Goal: Contribute content: Add original content to the website for others to see

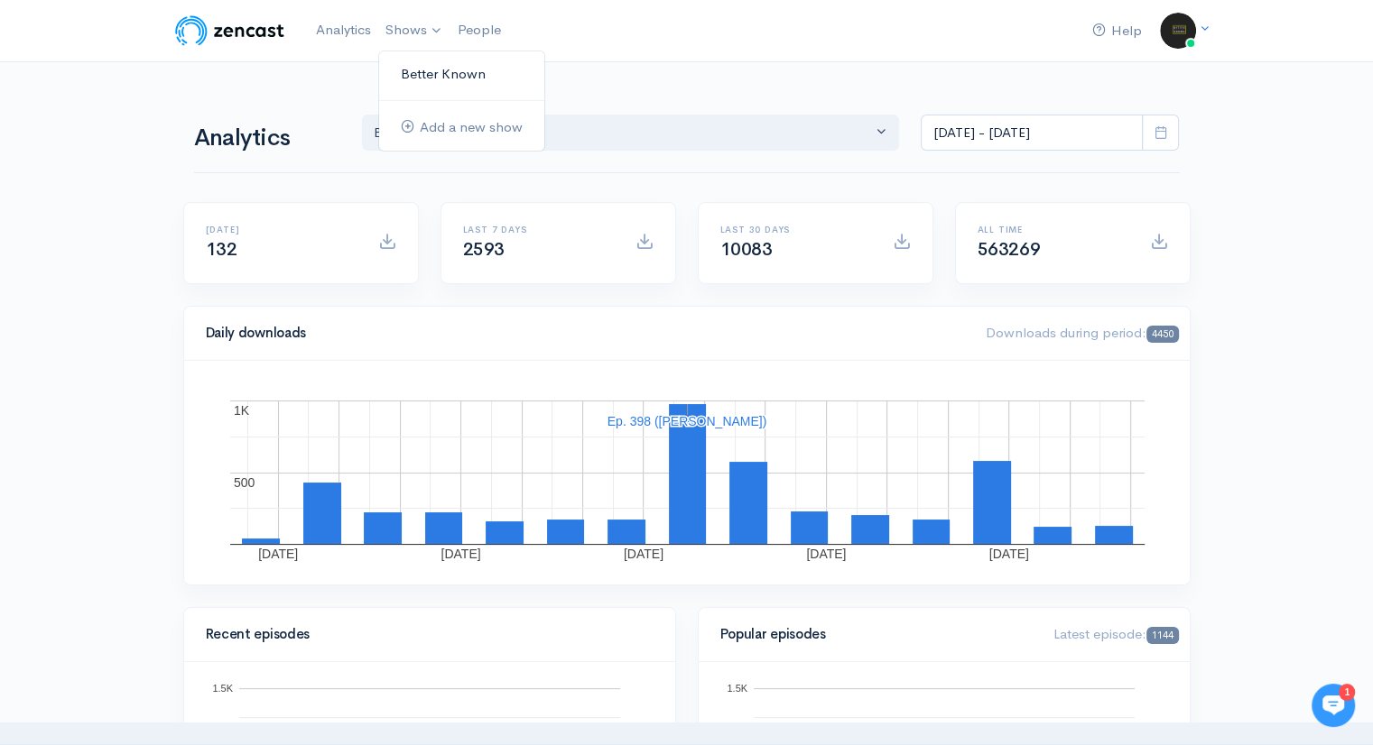
click at [413, 69] on link "Better Known" at bounding box center [461, 75] width 165 height 32
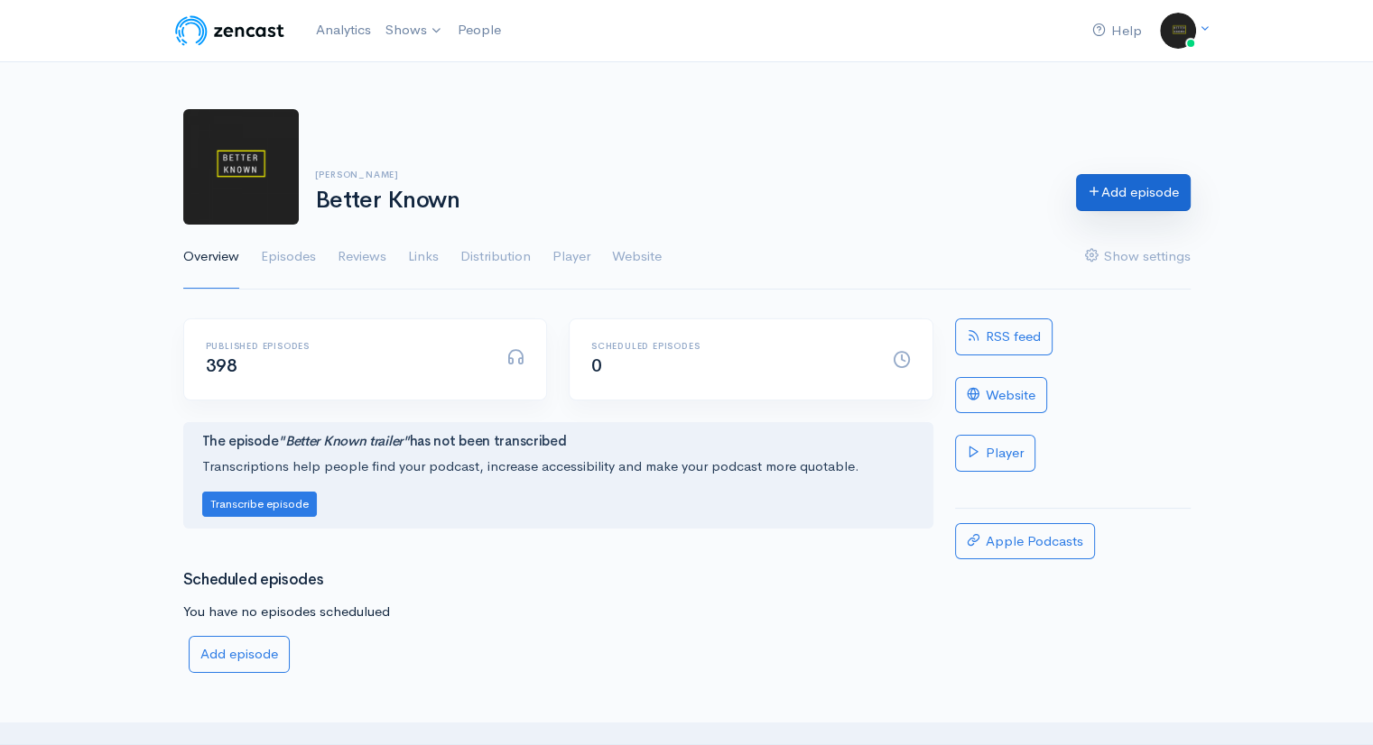
click at [1120, 193] on link "Add episode" at bounding box center [1133, 192] width 115 height 37
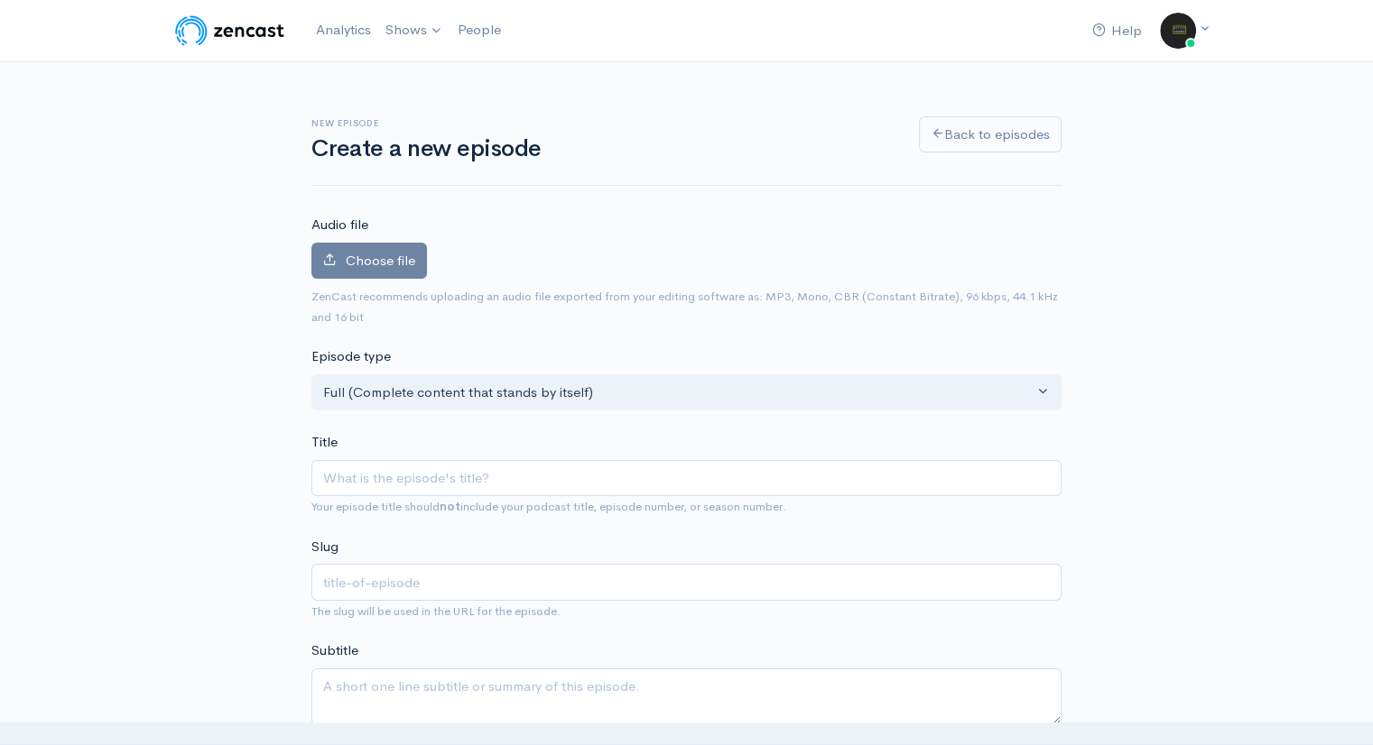
type input "A"
type input "a"
type input "An"
type input "an"
type input "[PERSON_NAME]"
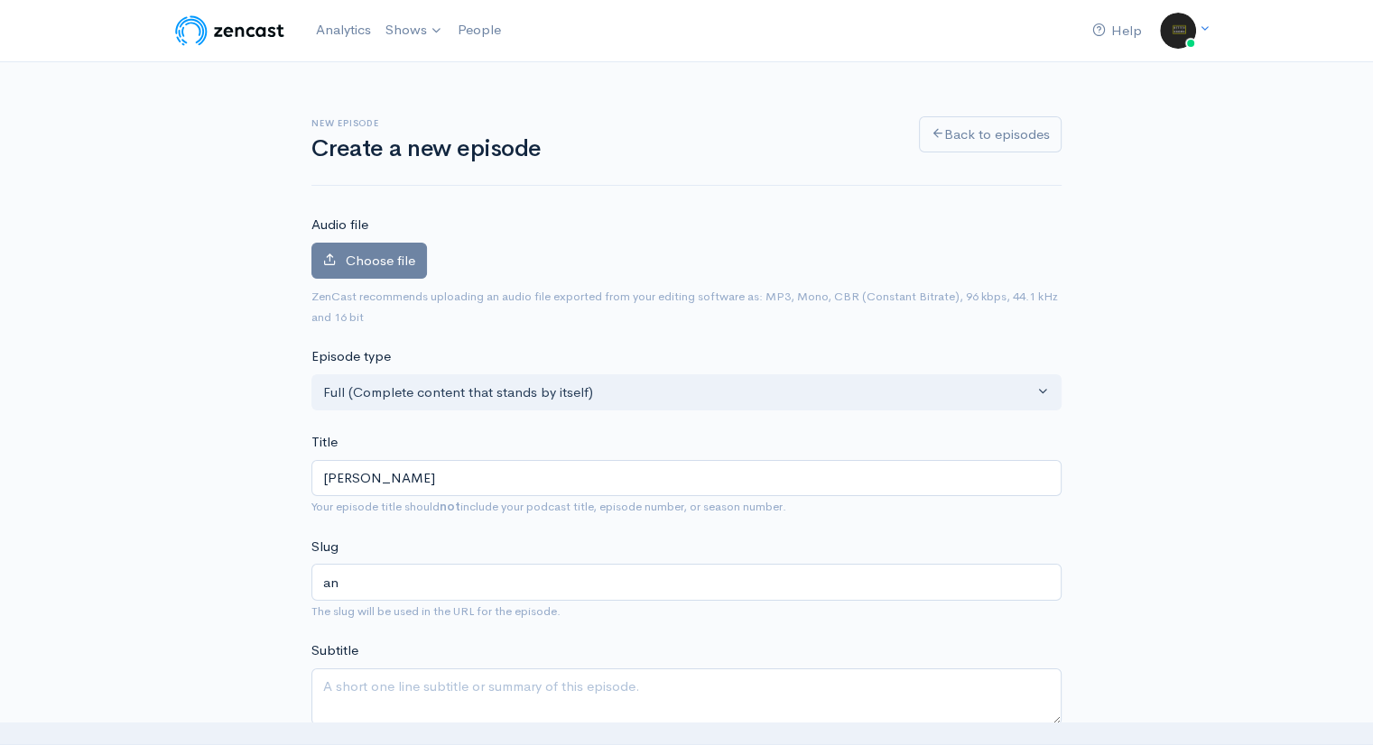
type input "[PERSON_NAME]"
type input "[PERSON_NAME]-s"
type input "[PERSON_NAME]"
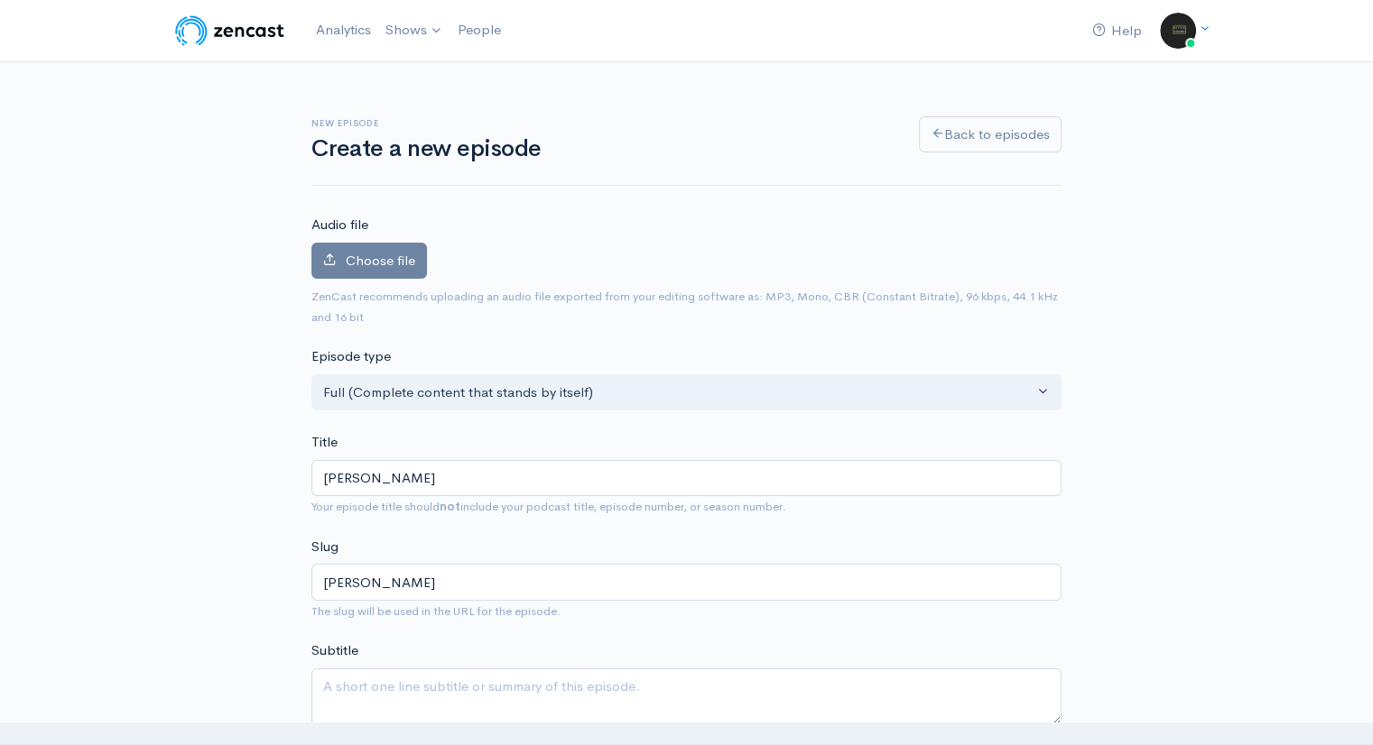
type input "[PERSON_NAME]"
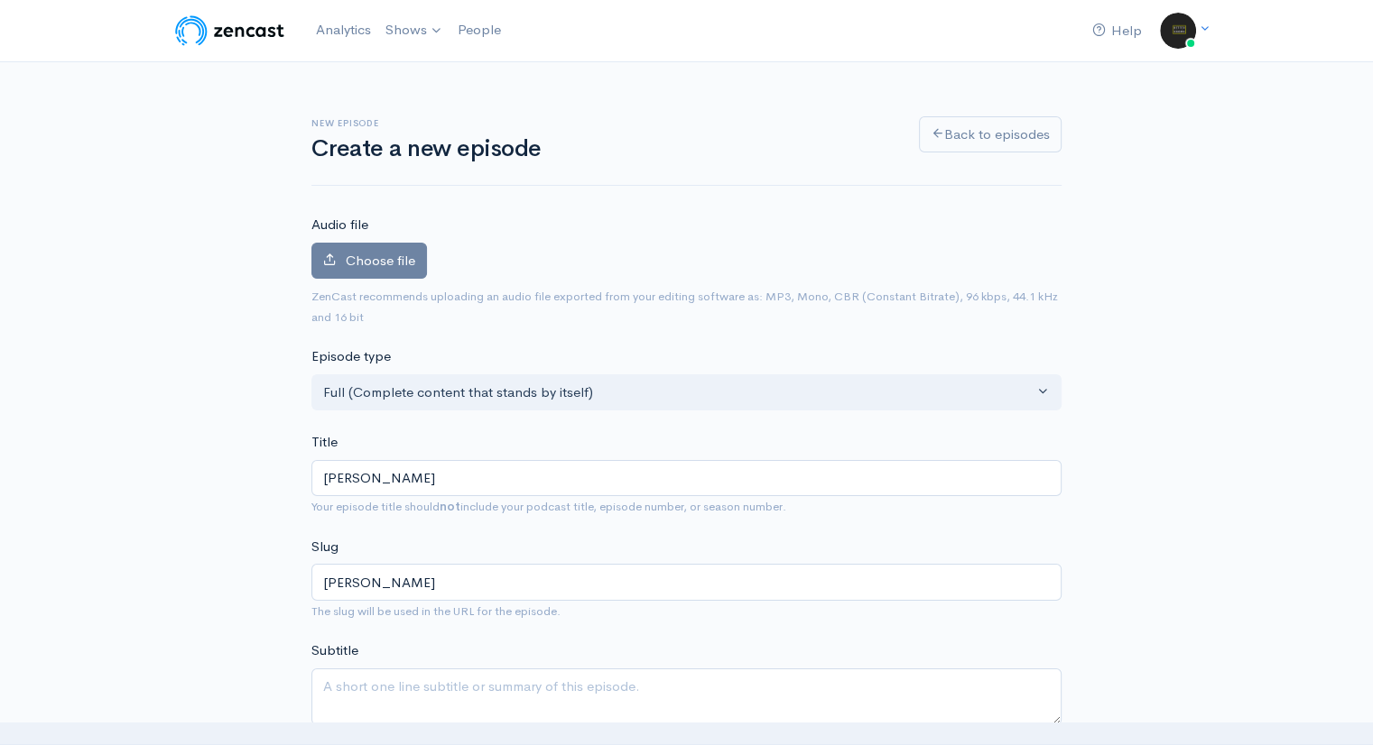
type input "[PERSON_NAME]"
click at [375, 257] on span "Choose file" at bounding box center [380, 260] width 69 height 17
click at [0, 0] on input "Choose file" at bounding box center [0, 0] width 0 height 0
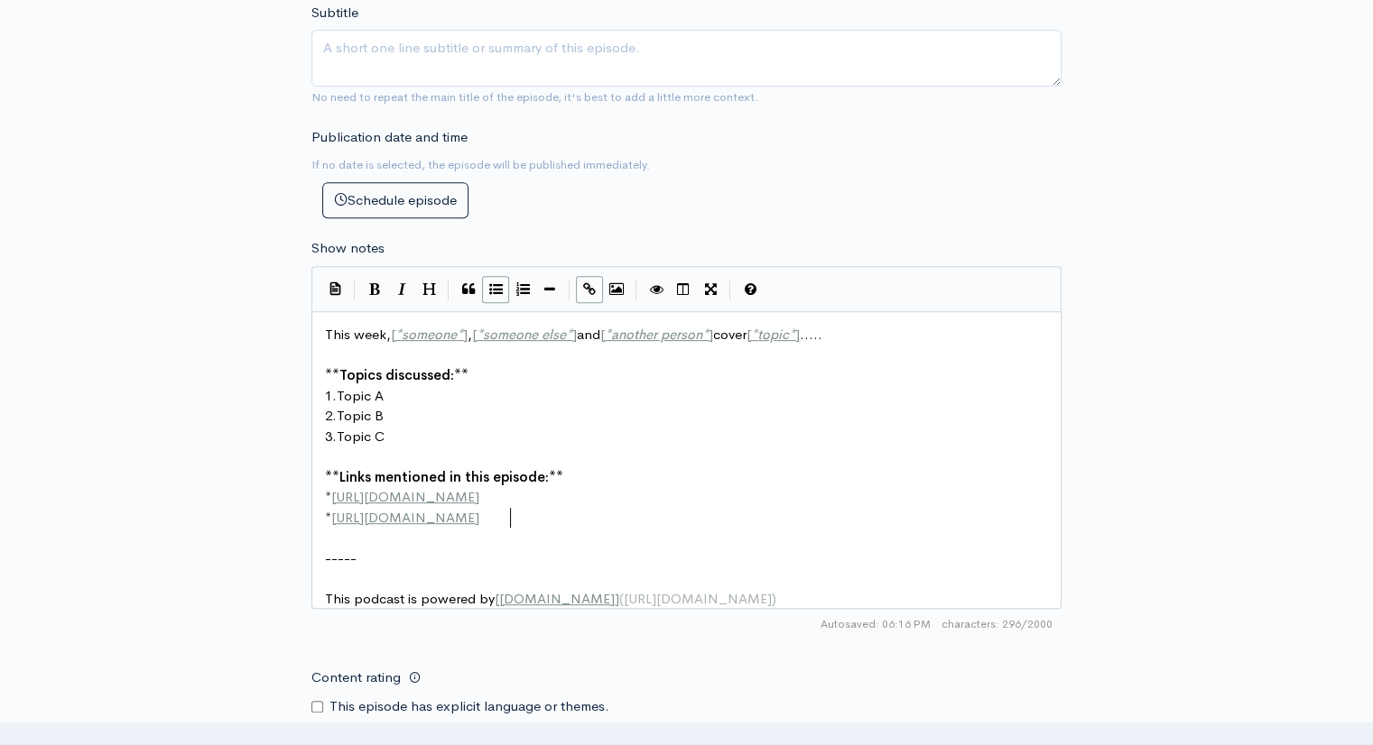
scroll to position [6, 0]
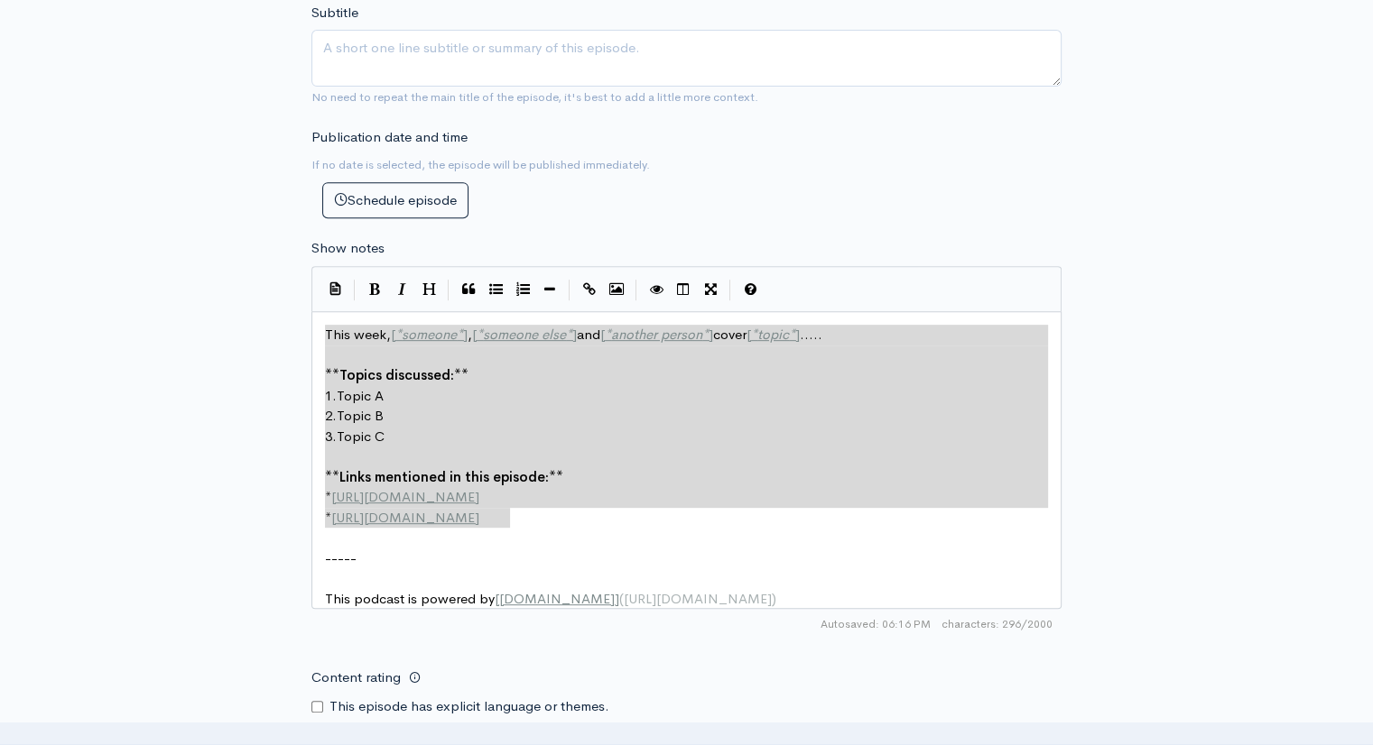
drag, startPoint x: 523, startPoint y: 518, endPoint x: 296, endPoint y: 325, distance: 298.3
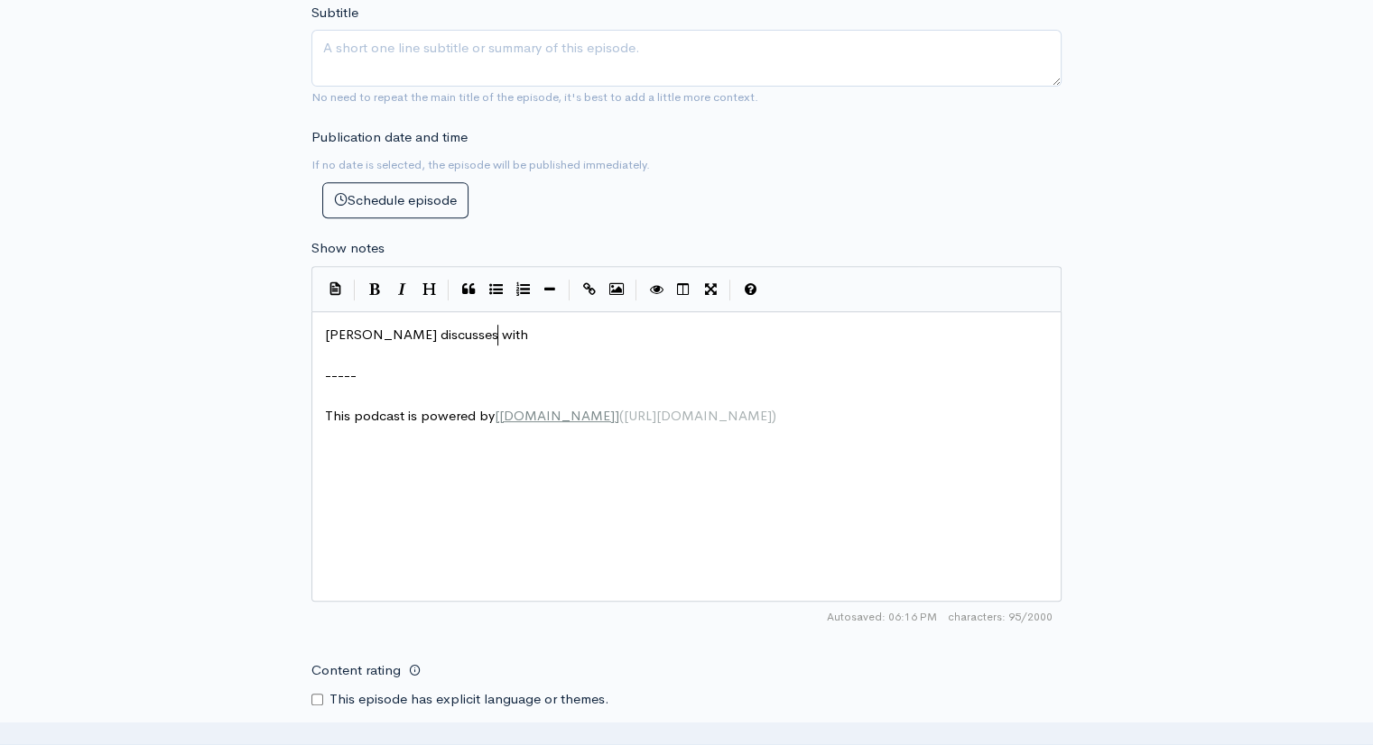
type textarea "[PERSON_NAME] discusses with i"
type textarea "[PERSON_NAME] six things which should b"
type textarea "e better known."
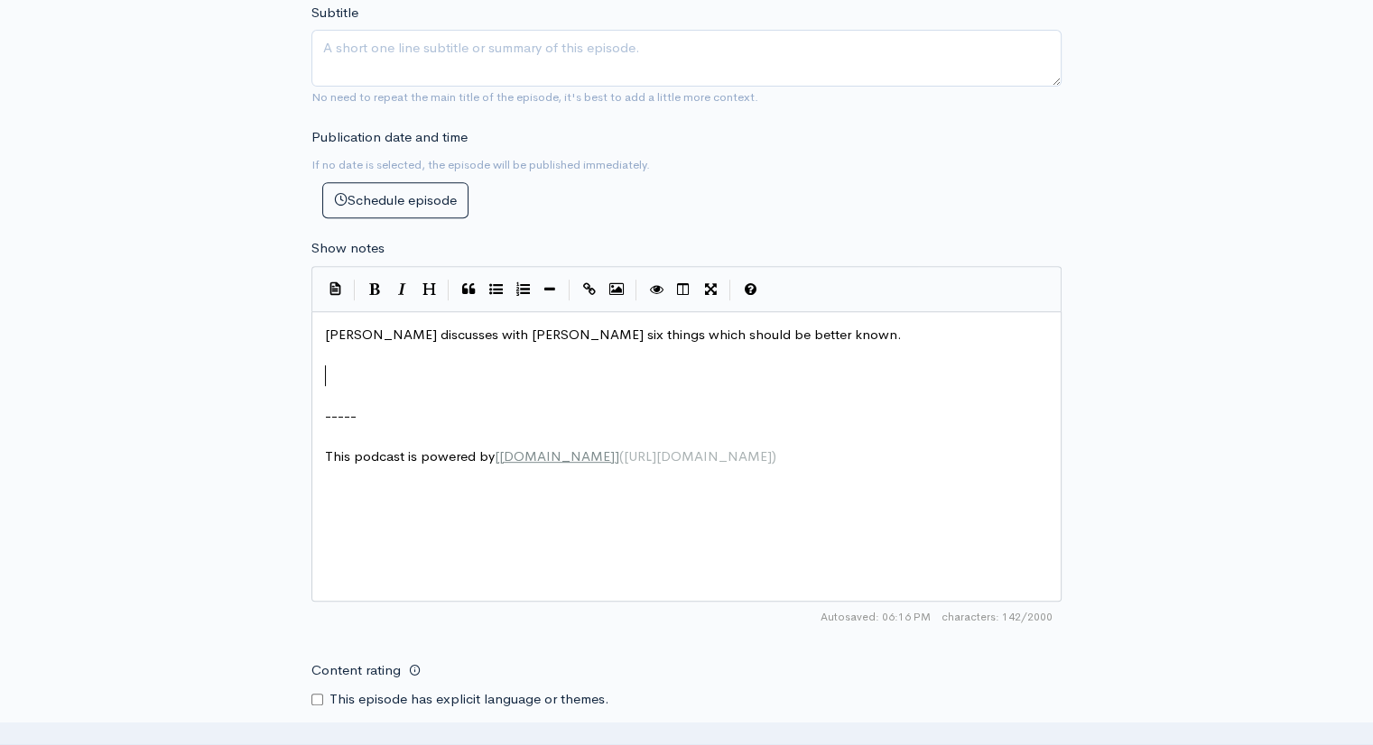
type textarea "v"
paste textarea
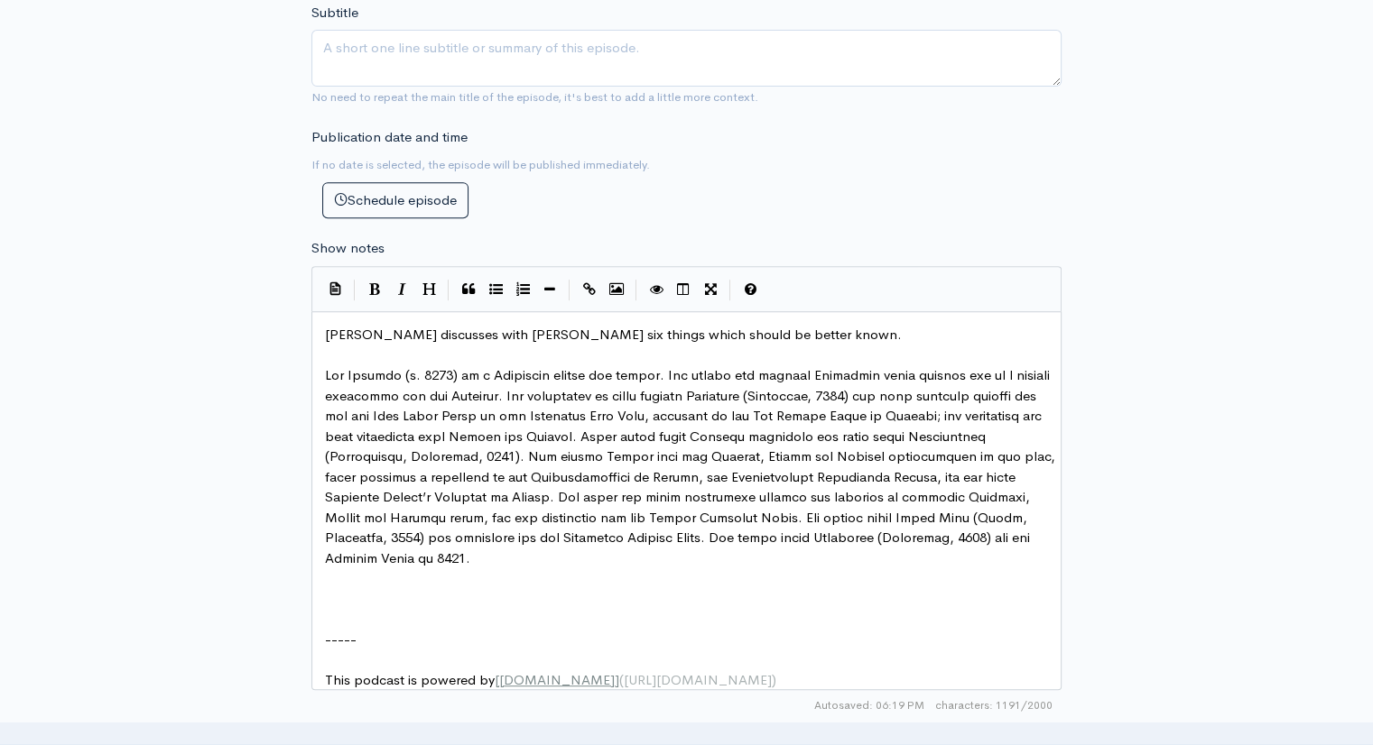
click at [330, 598] on pre "​" at bounding box center [693, 599] width 744 height 21
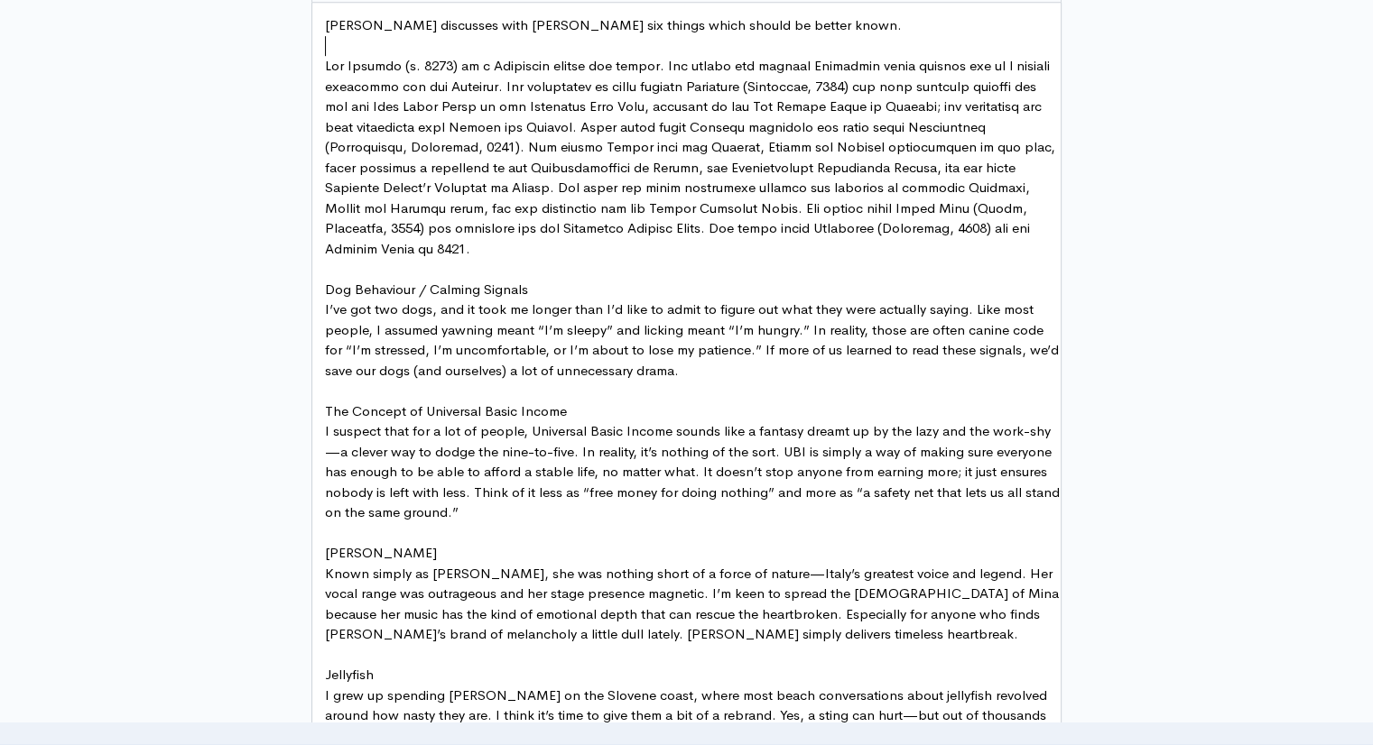
scroll to position [0, 0]
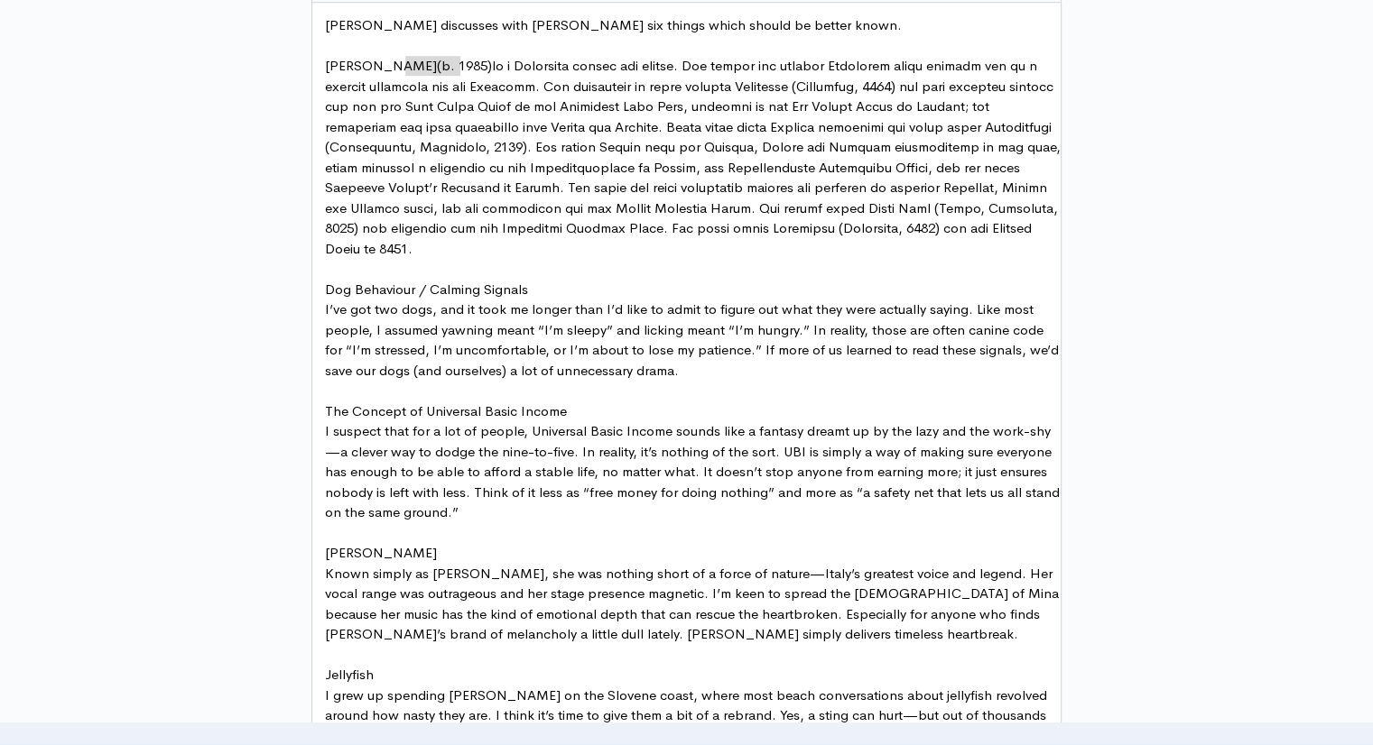
type textarea "(b. 1985)"
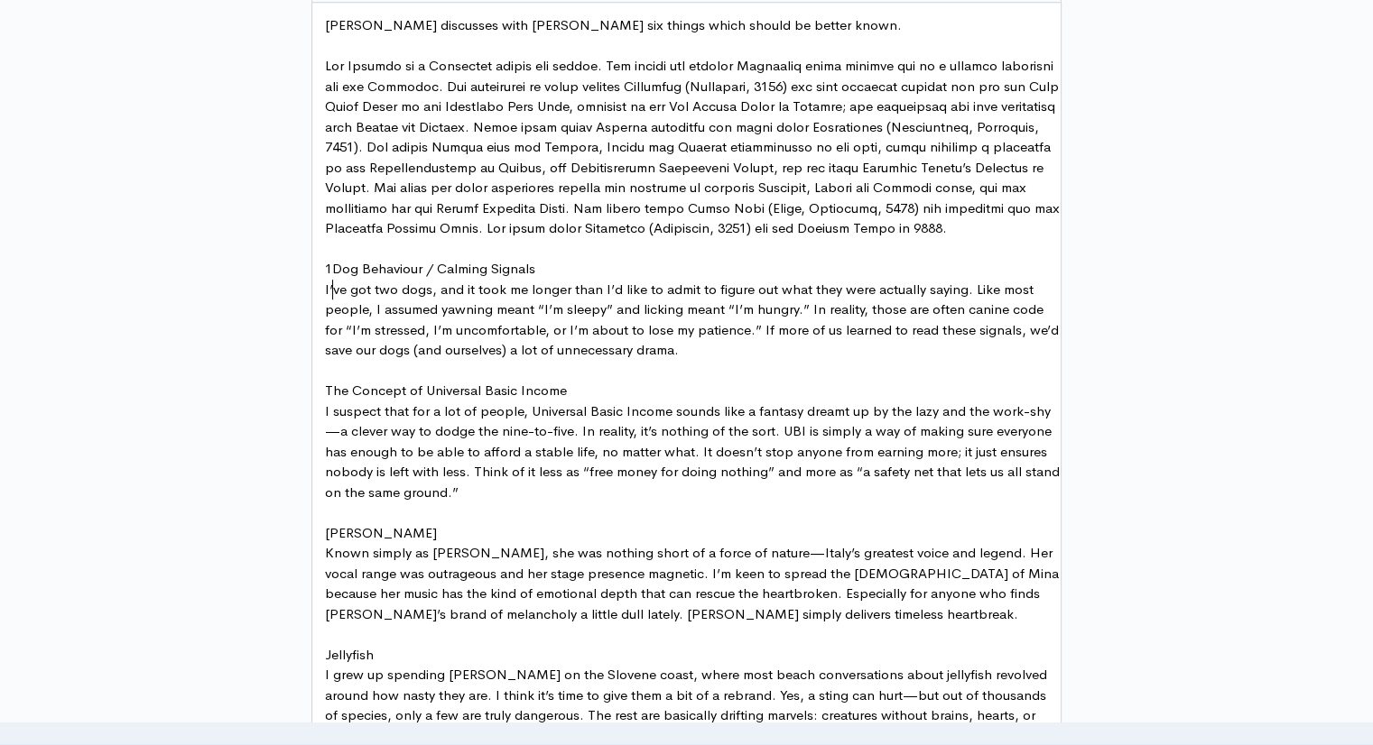
type textarea "1."
type textarea "/ Calming Signals"
type textarea ":"
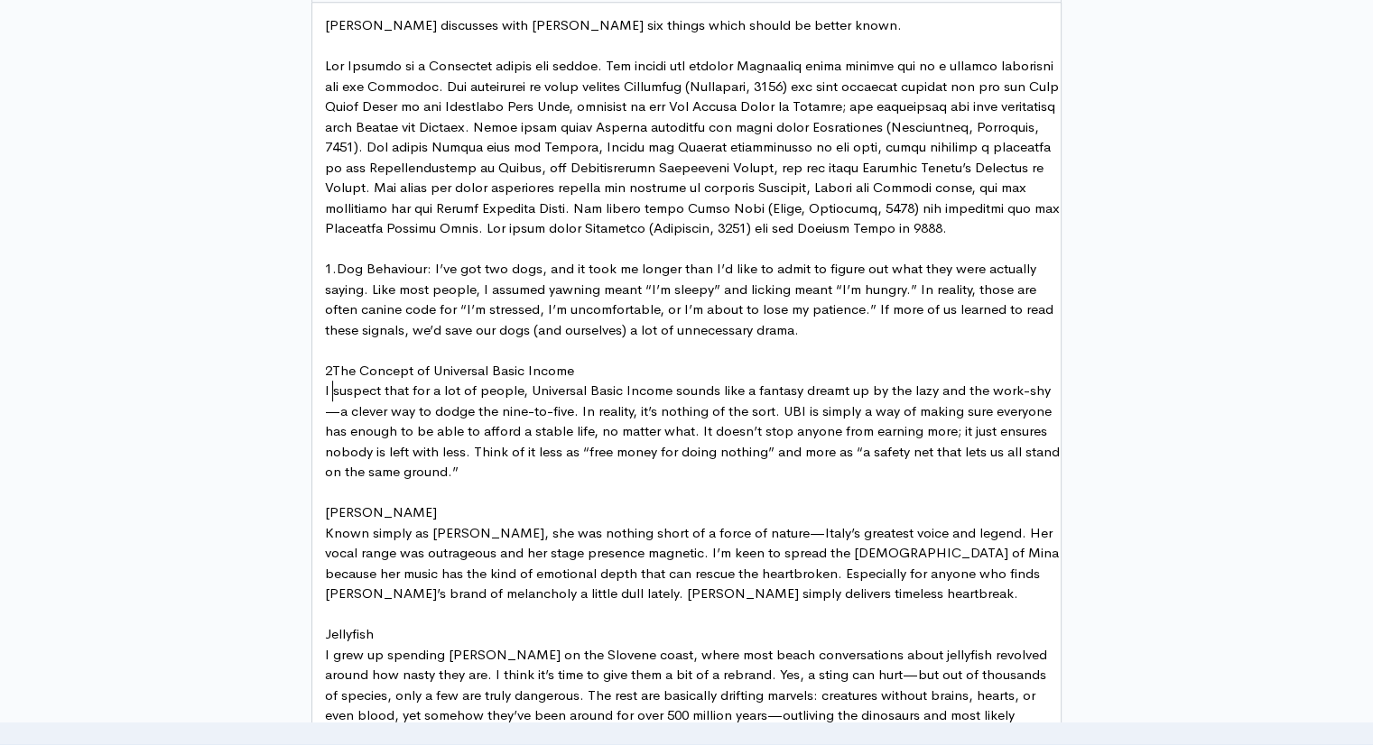
type textarea "2."
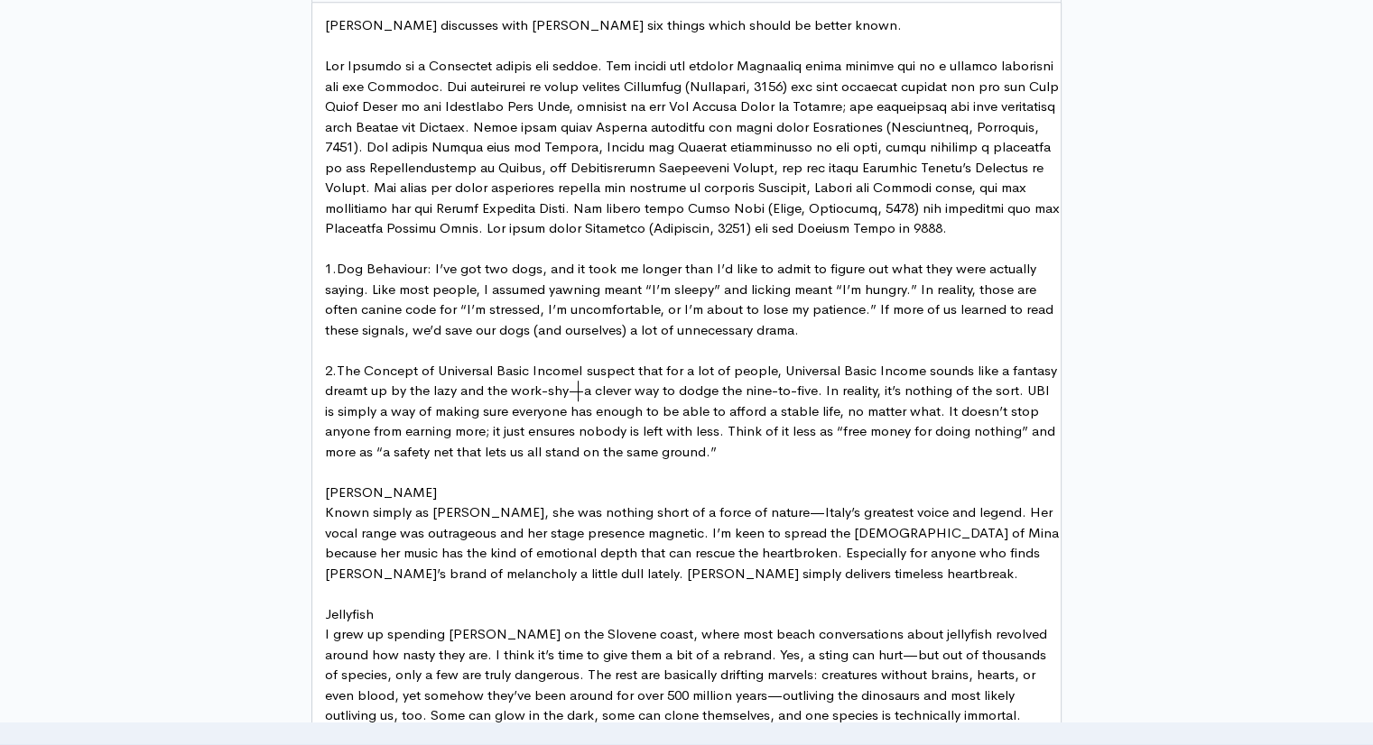
type textarea ":"
type textarea "3."
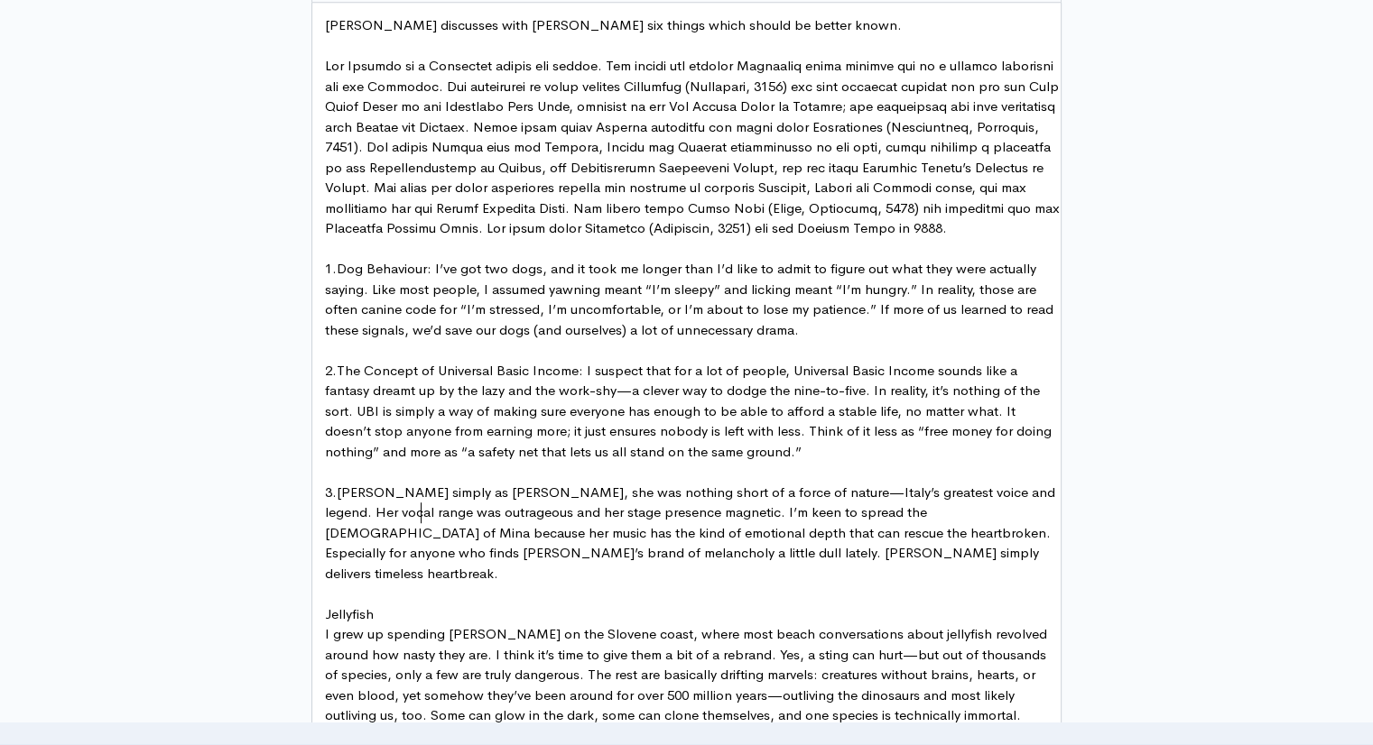
type textarea ":"
type textarea "4."
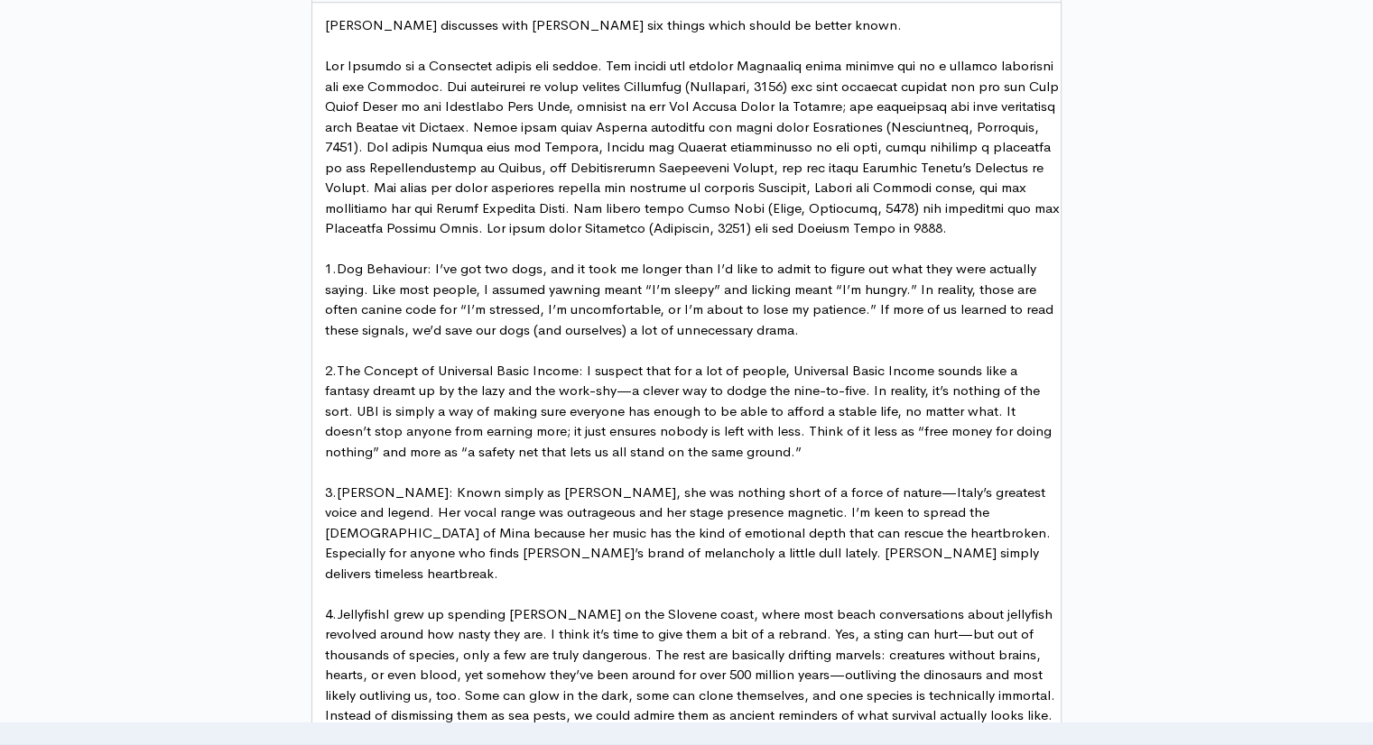
type textarea ":"
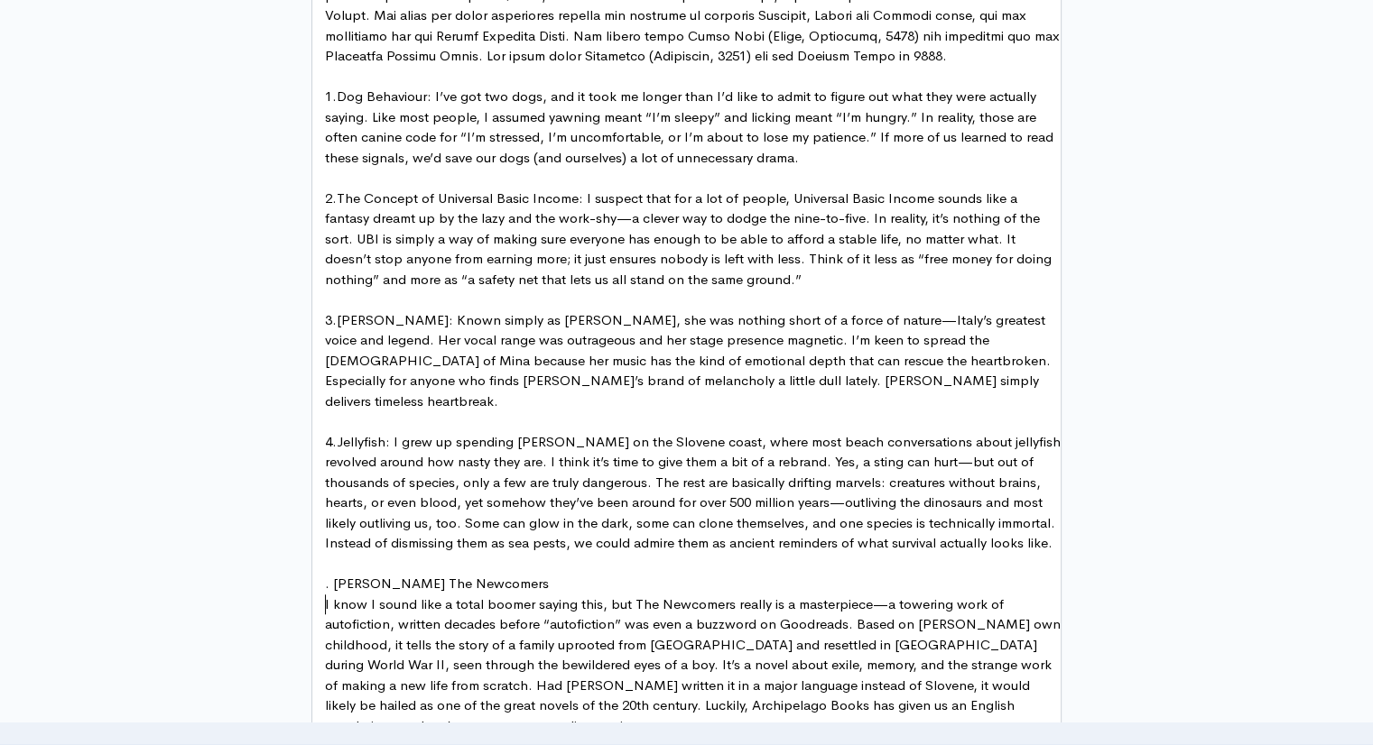
type textarea "5"
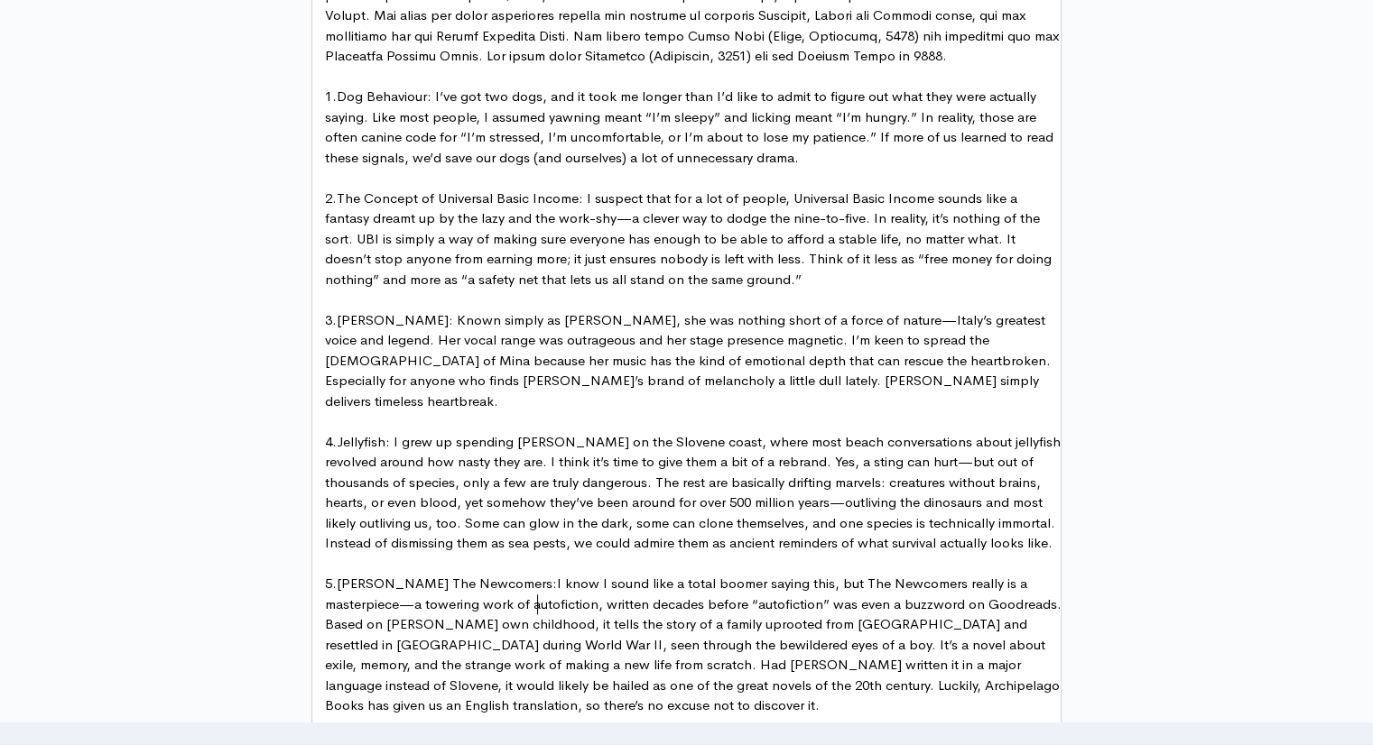
type textarea ":"
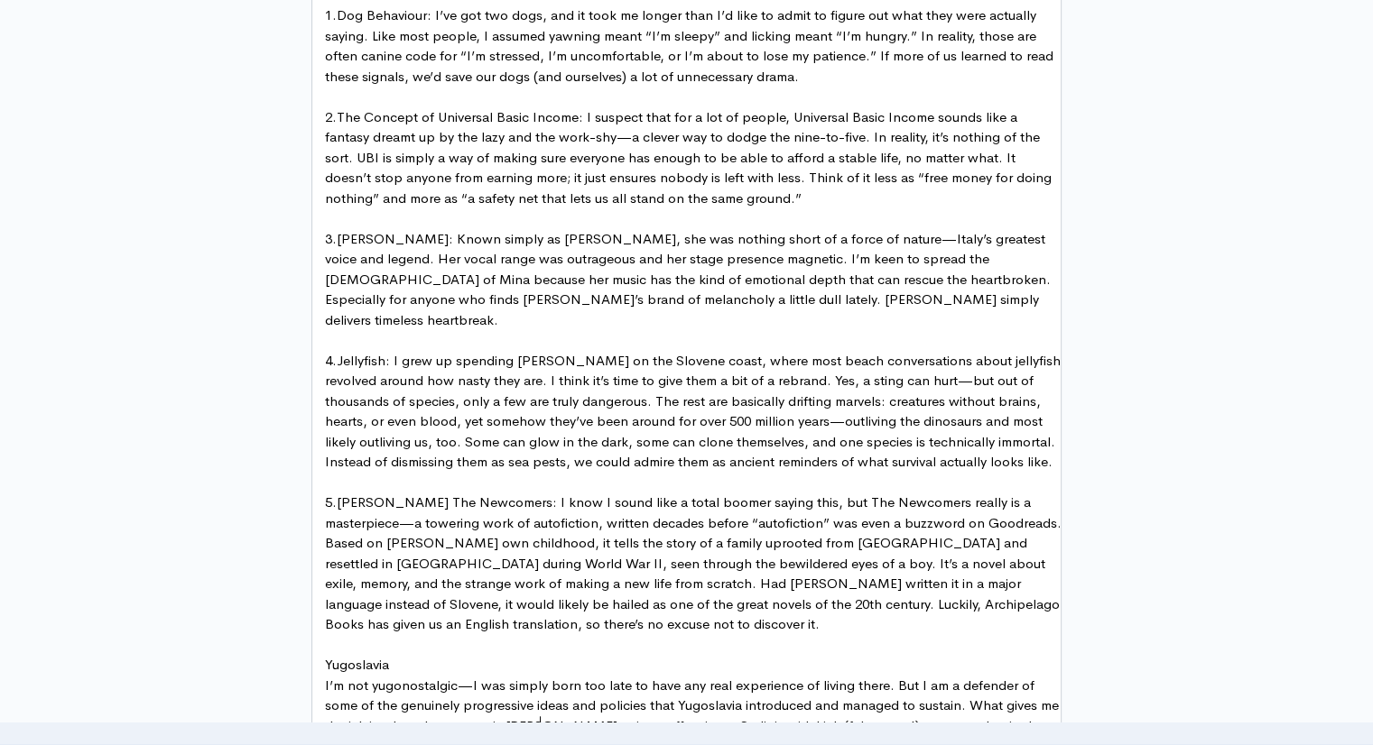
scroll to position [1343, 0]
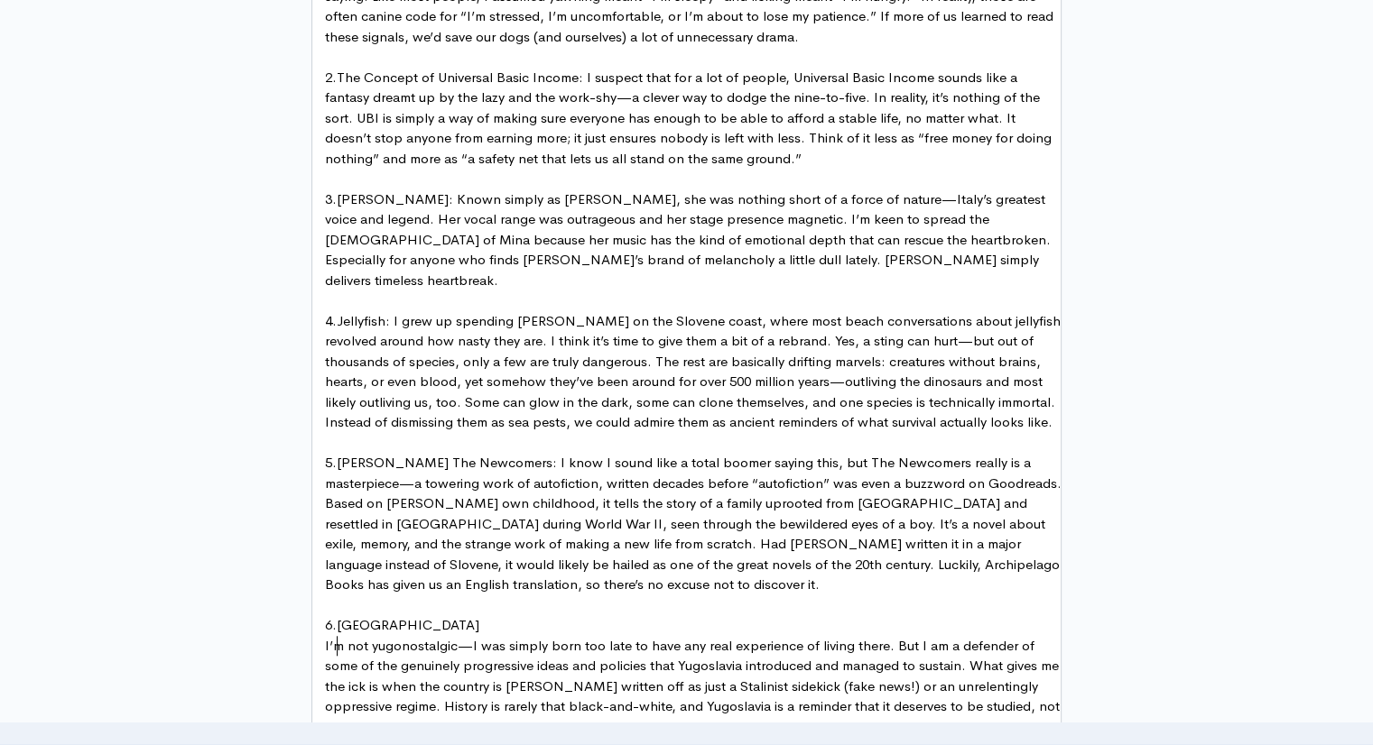
type textarea "6."
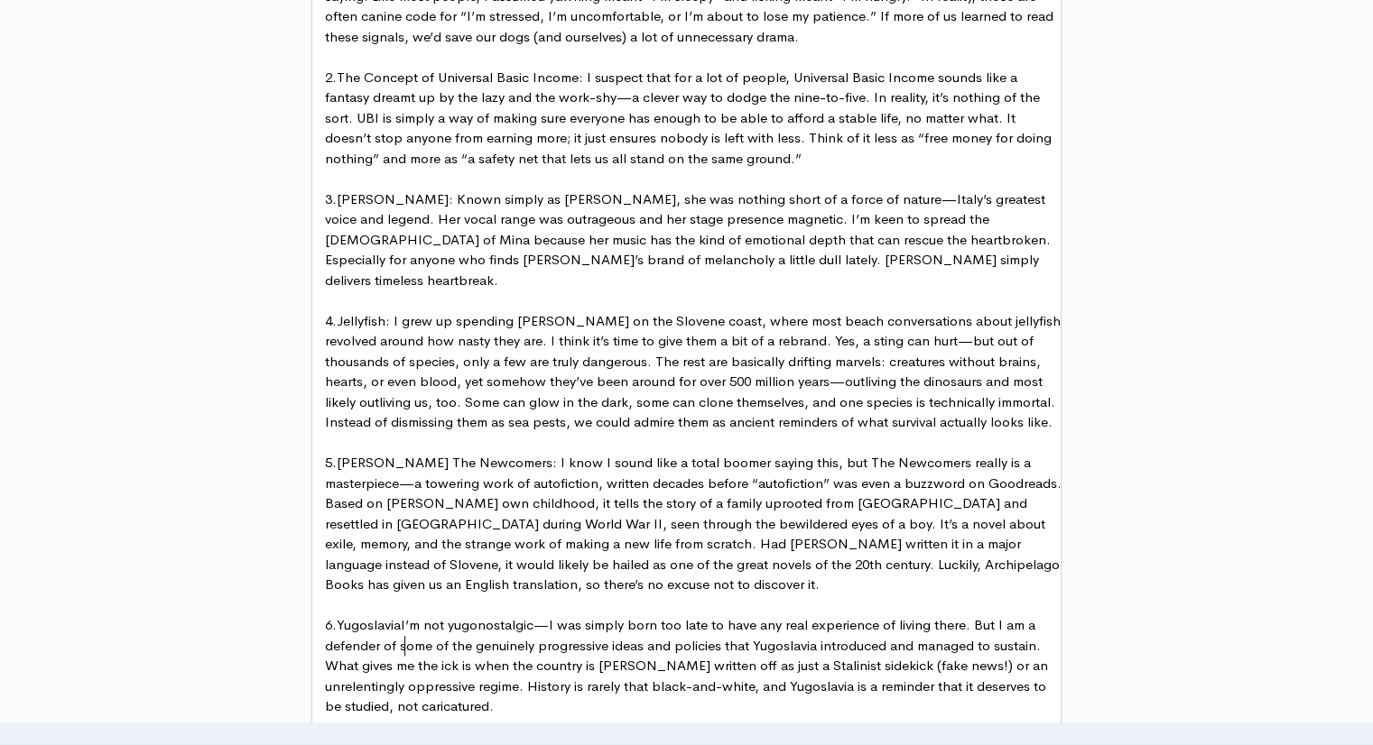
type textarea ":"
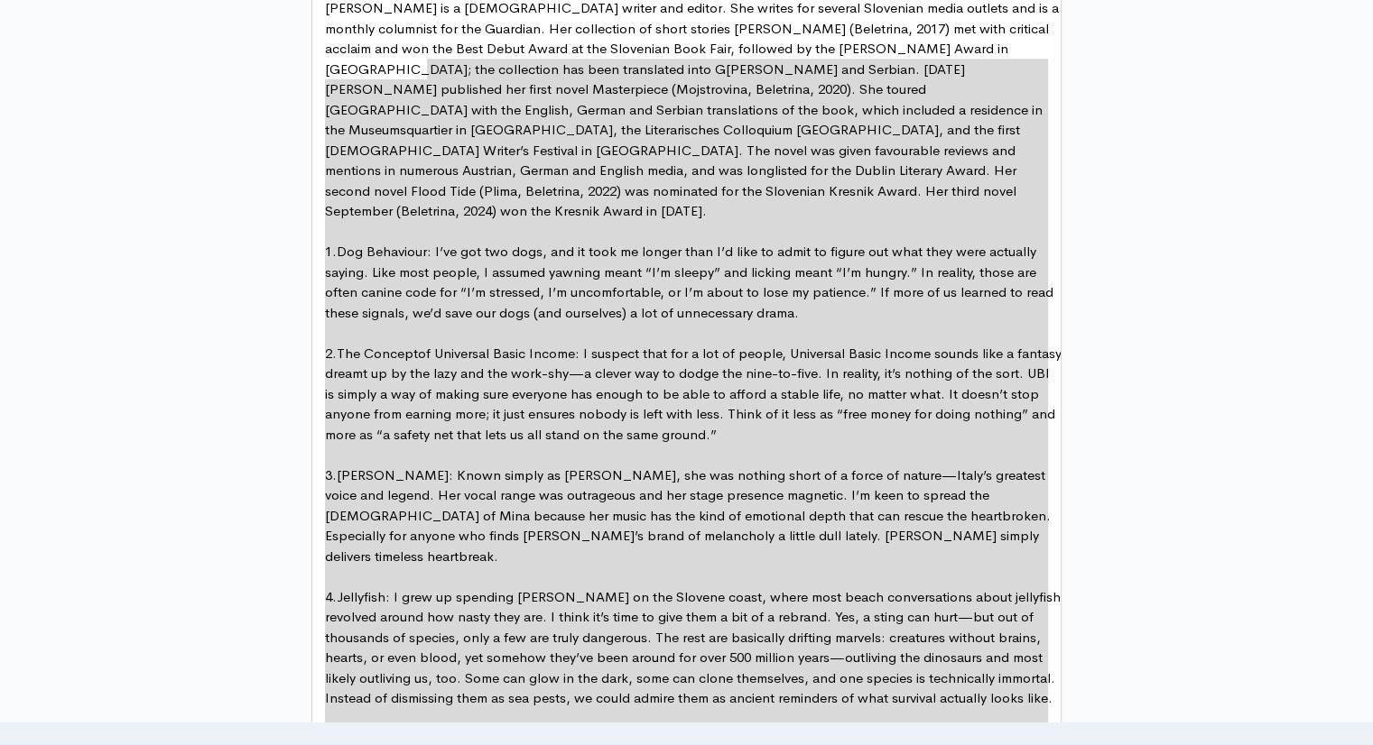
scroll to position [0, 0]
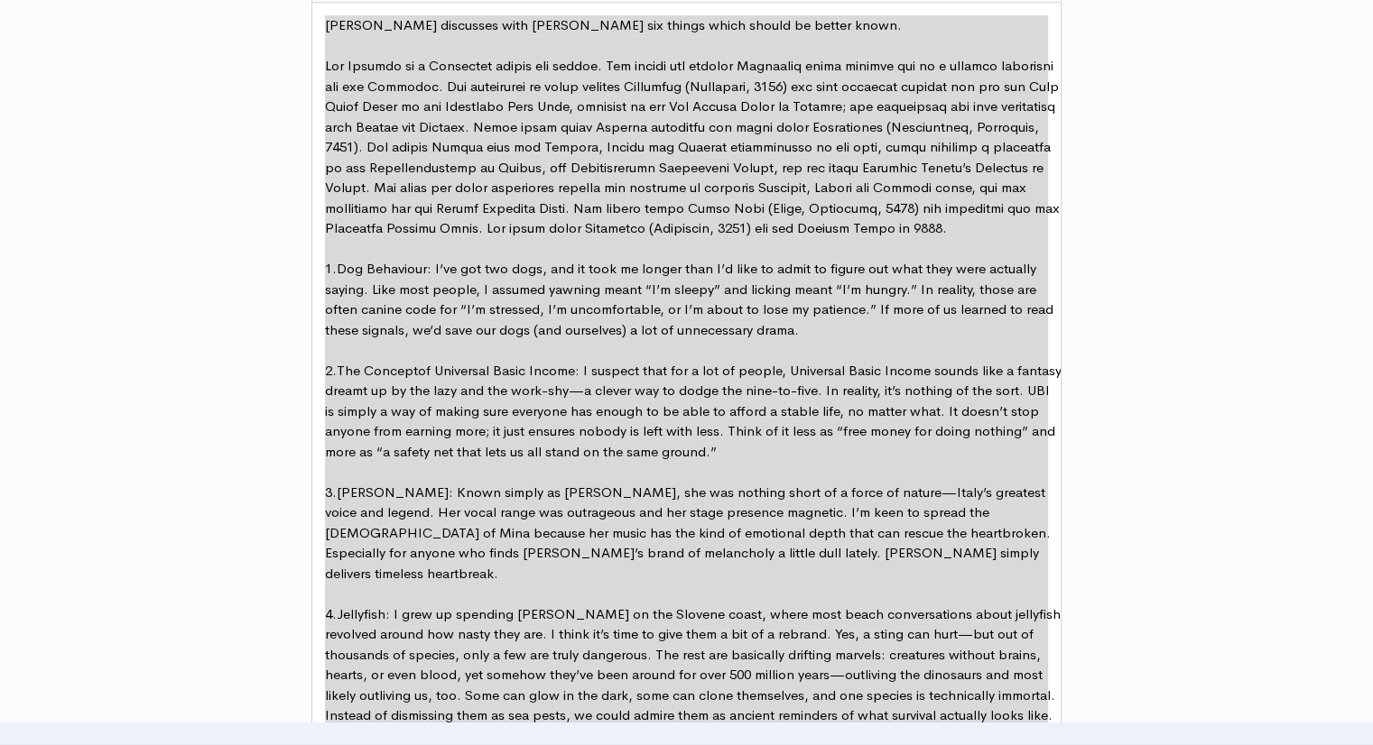
type textarea "Lor Ipsumdo sitametco adip Elit sed doeius tempo incidi ut labore etdol. Mag Al…"
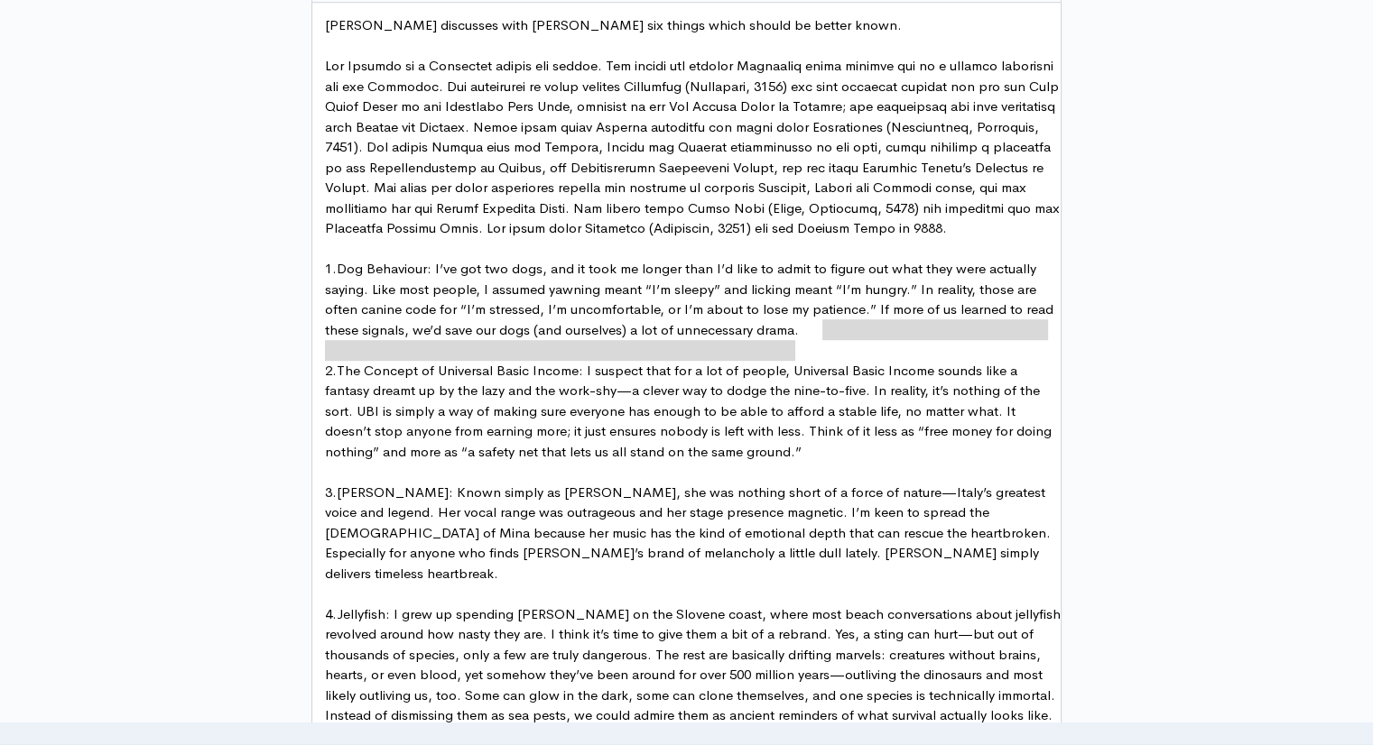
type textarea "ence.” If more of us learned to read these signals, we’d save our dogs (and our…"
type textarea "If more of us learned to read these signals, we’d save our dogs (and ourselves)…"
drag, startPoint x: 811, startPoint y: 351, endPoint x: 872, endPoint y: 327, distance: 65.2
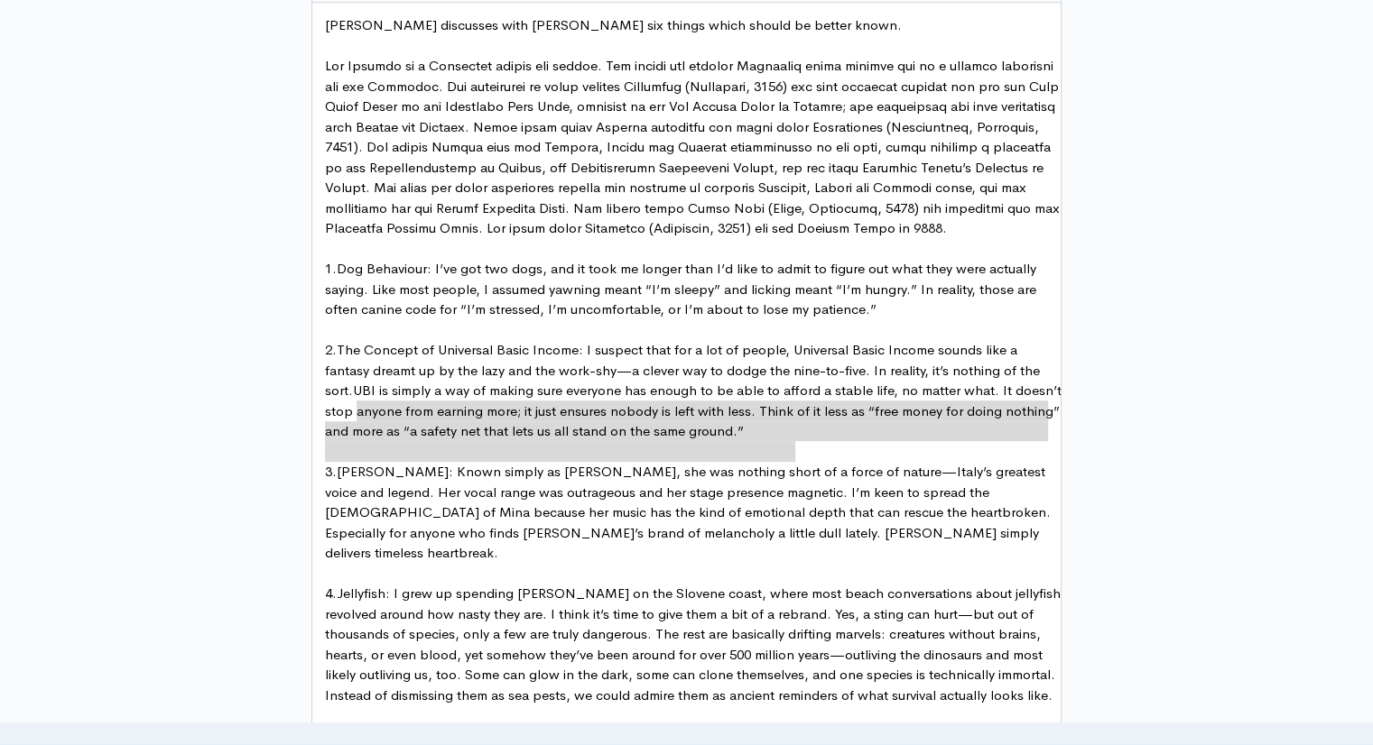
type textarea "UBI is simply a way of making sure everyone has enough to be able to afford a s…"
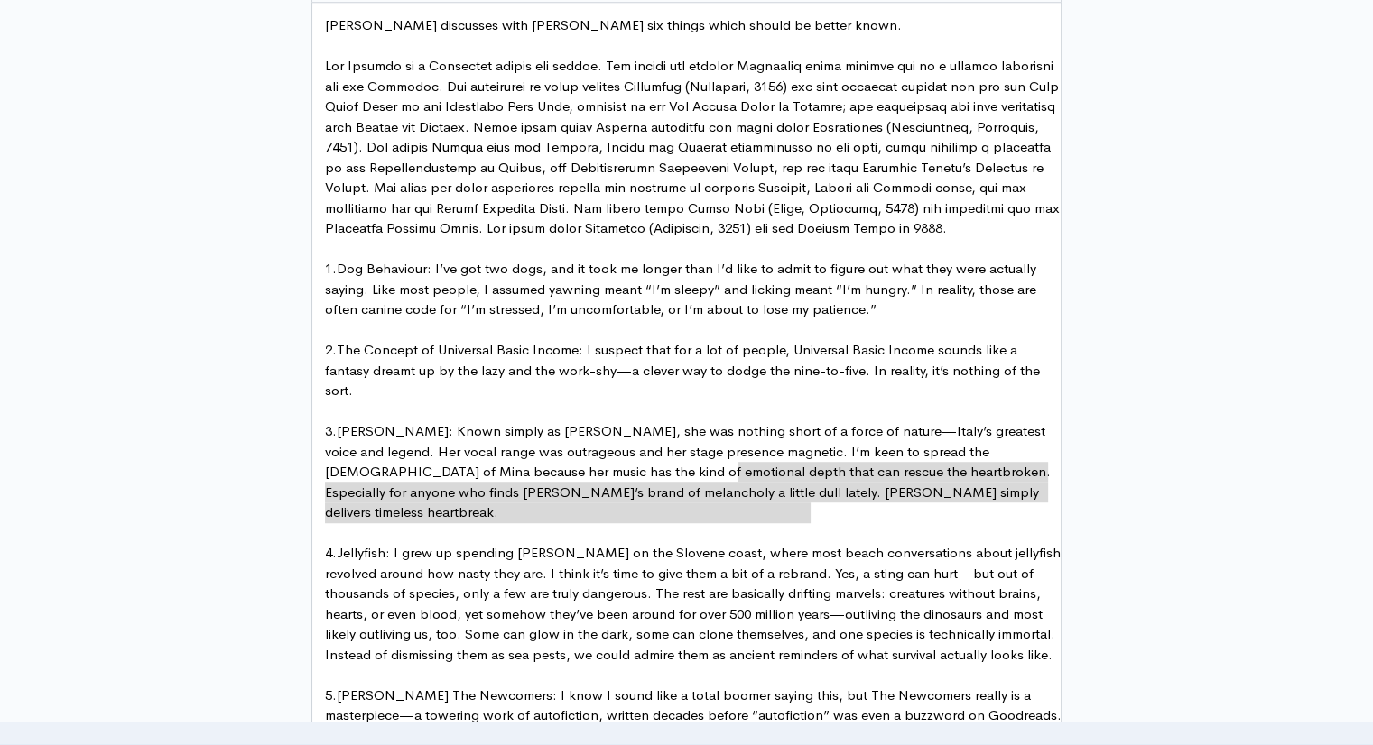
type textarea "I’m keen to spread the [DEMOGRAPHIC_DATA] of Mina because her music has the kin…"
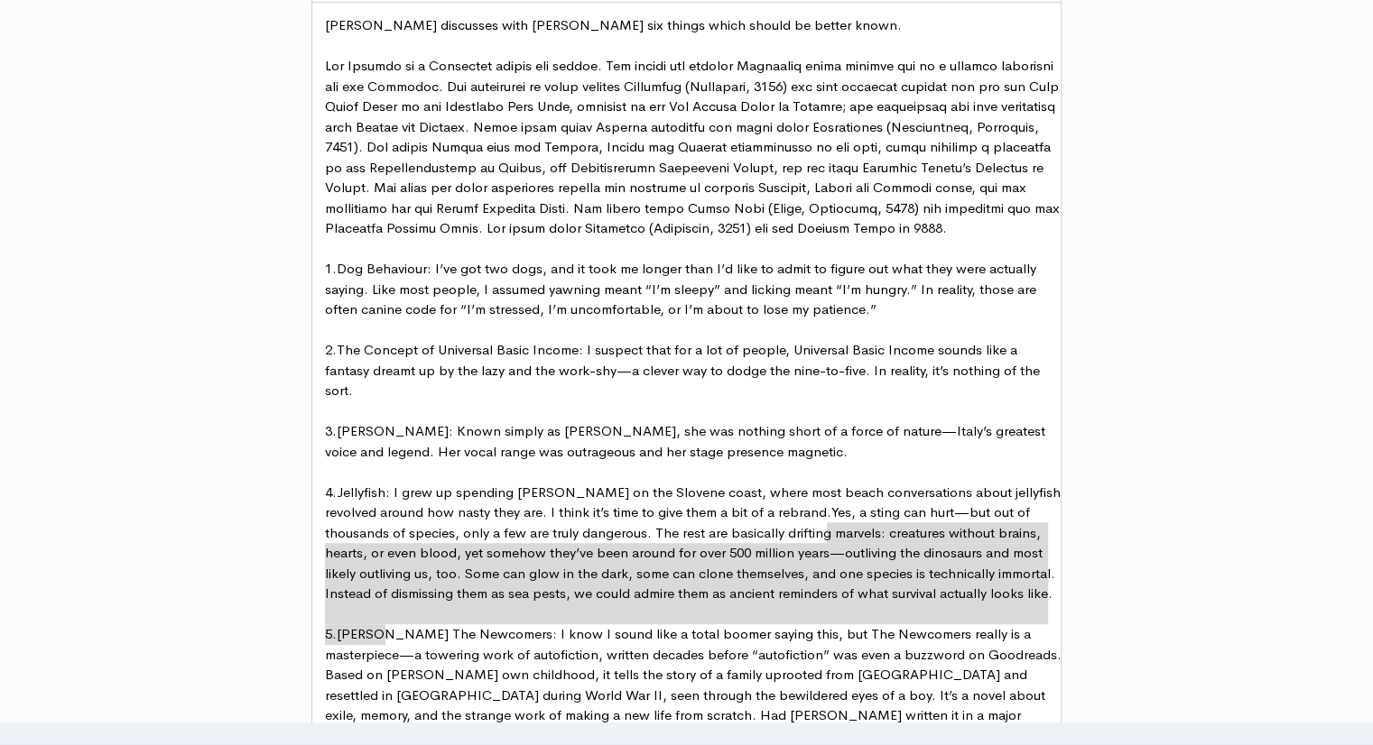
type textarea "Yes, a sting can hurt—but out of thousands of species, only a few are truly dan…"
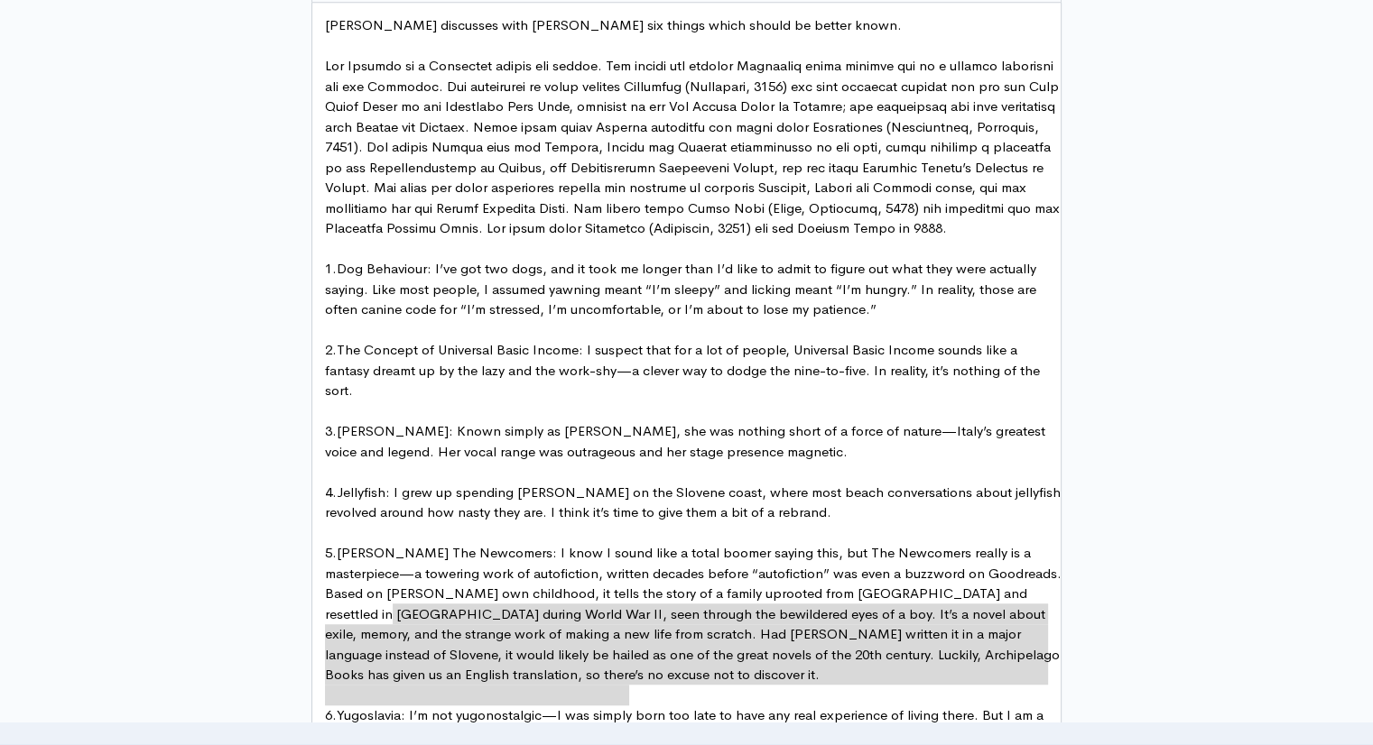
type textarea "Based on [PERSON_NAME] own childhood, it tells the story of a family uprooted f…"
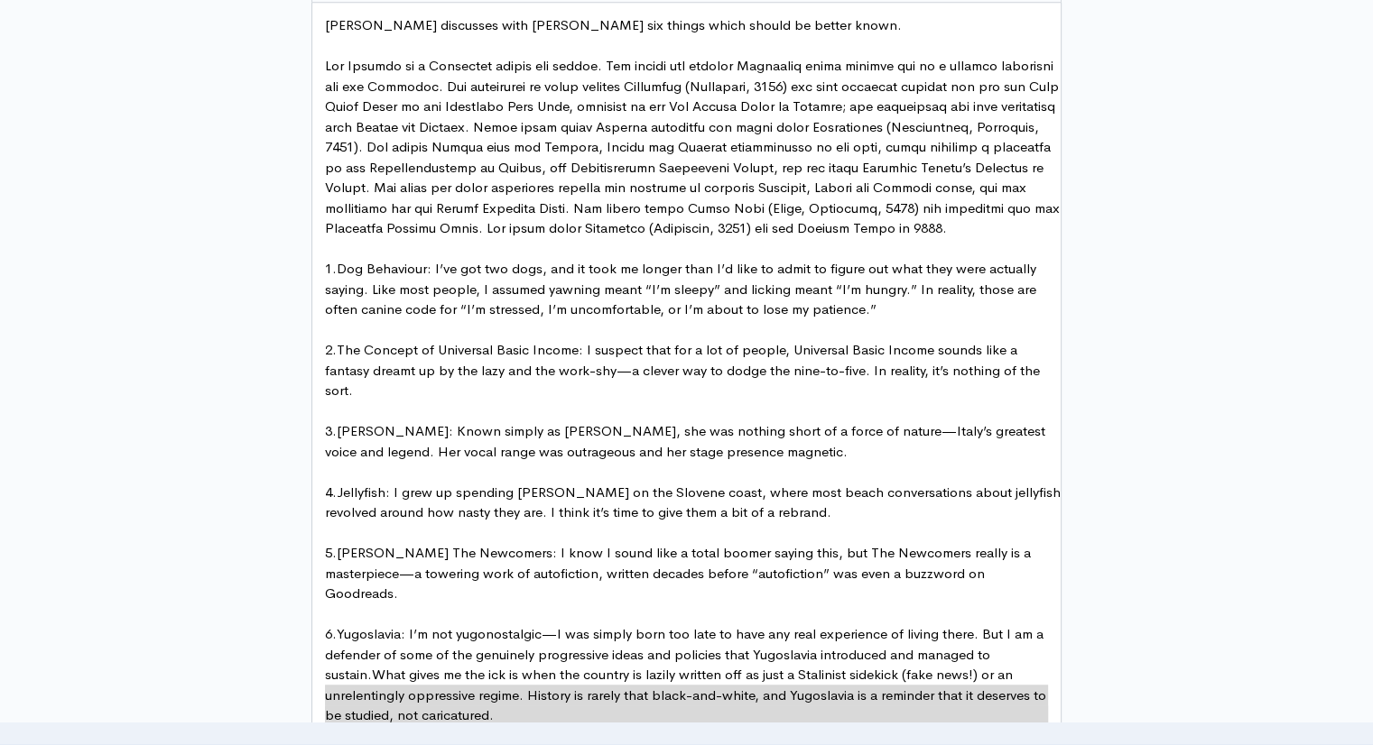
scroll to position [1100, 0]
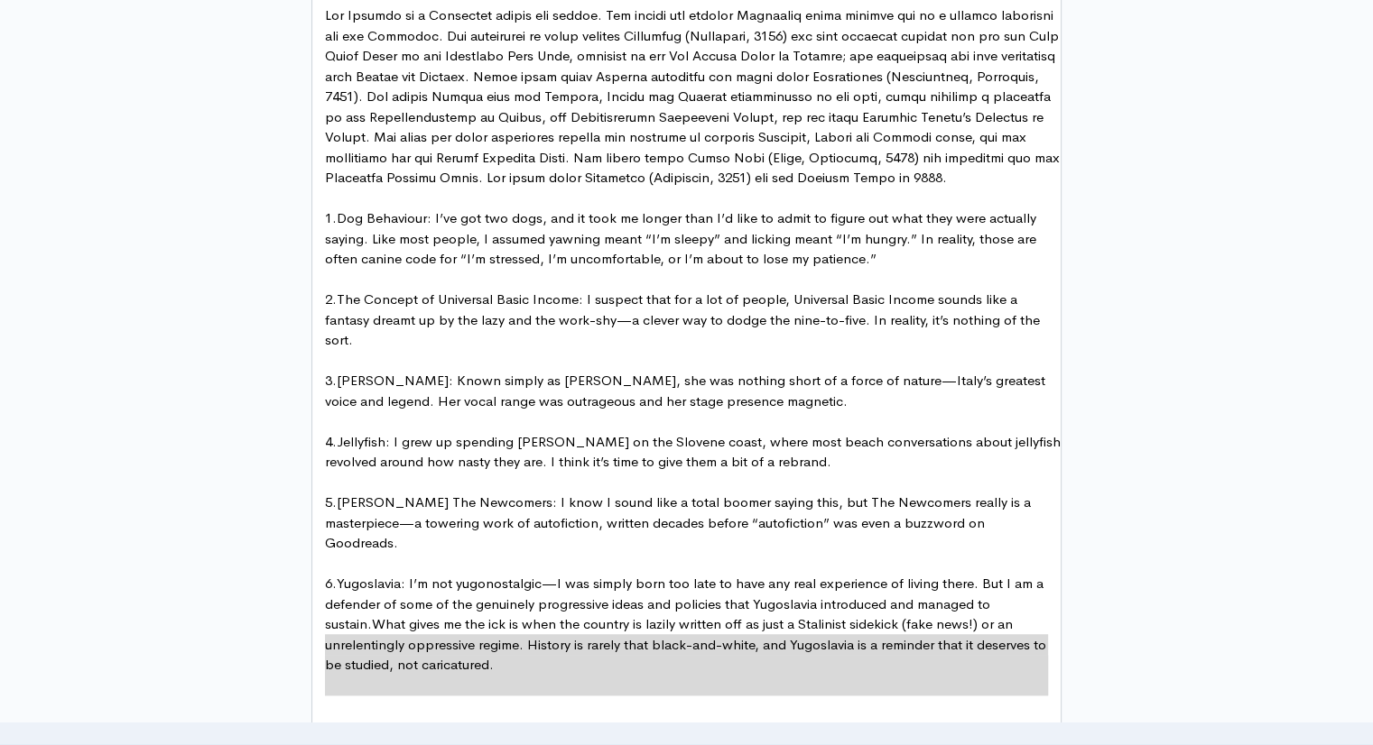
type textarea "What gives me the ick is when the country is lazily written off as just a Stali…"
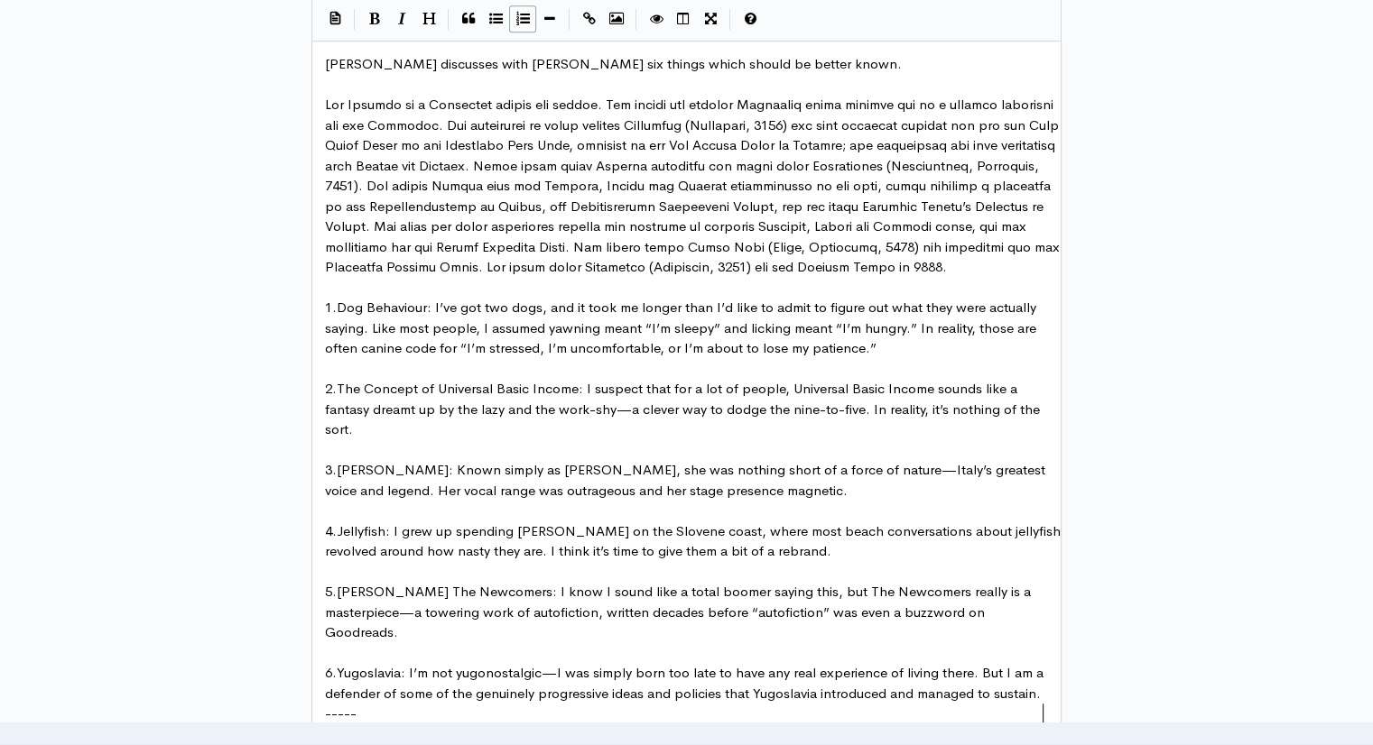
scroll to position [1016, 0]
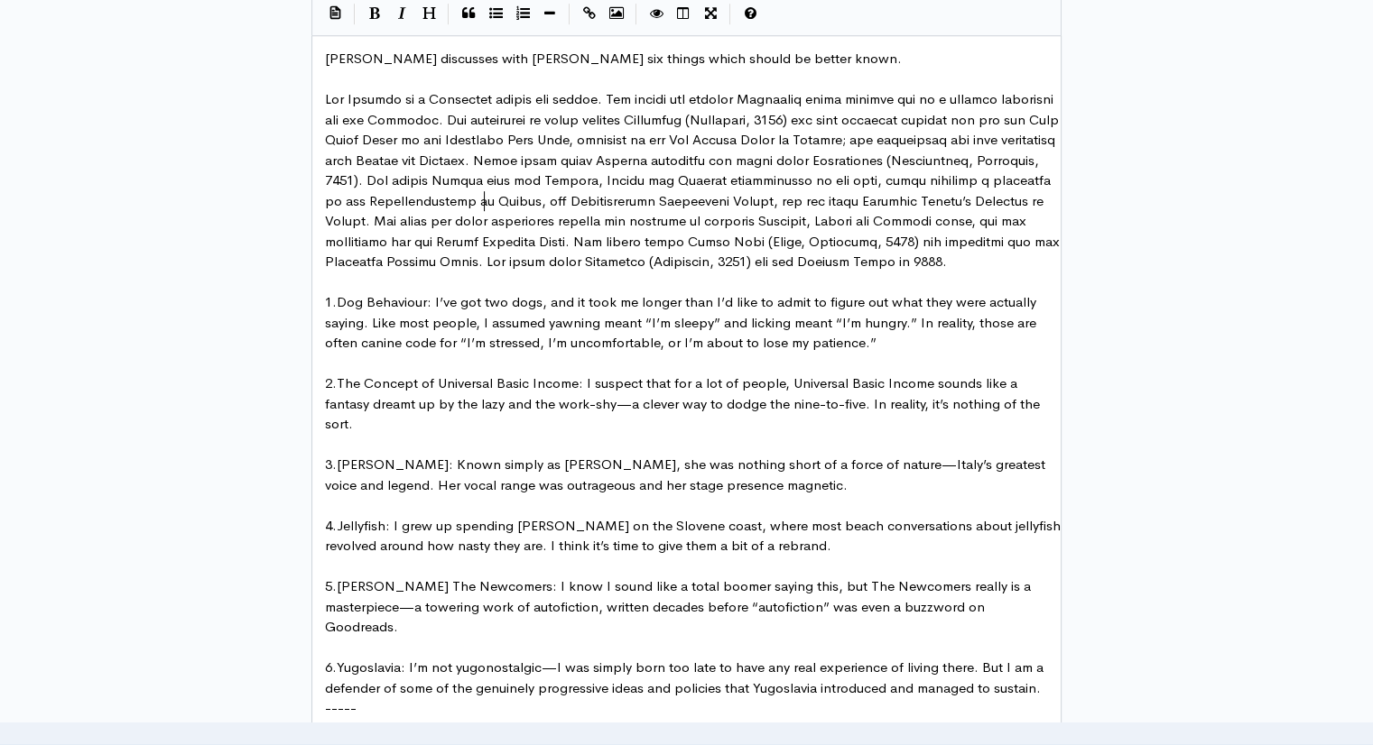
click at [485, 198] on span at bounding box center [694, 180] width 738 height 180
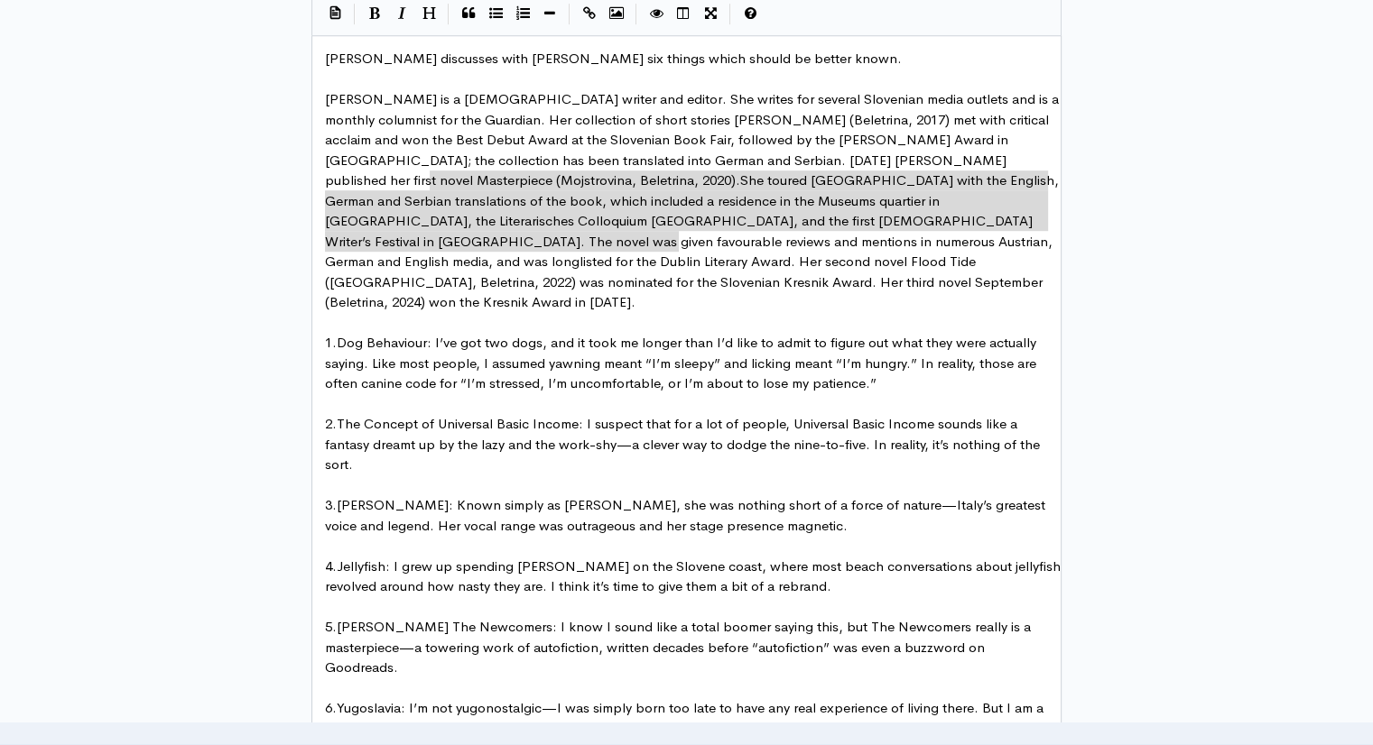
type textarea "She toured [GEOGRAPHIC_DATA] with the English, German and Serbian translations …"
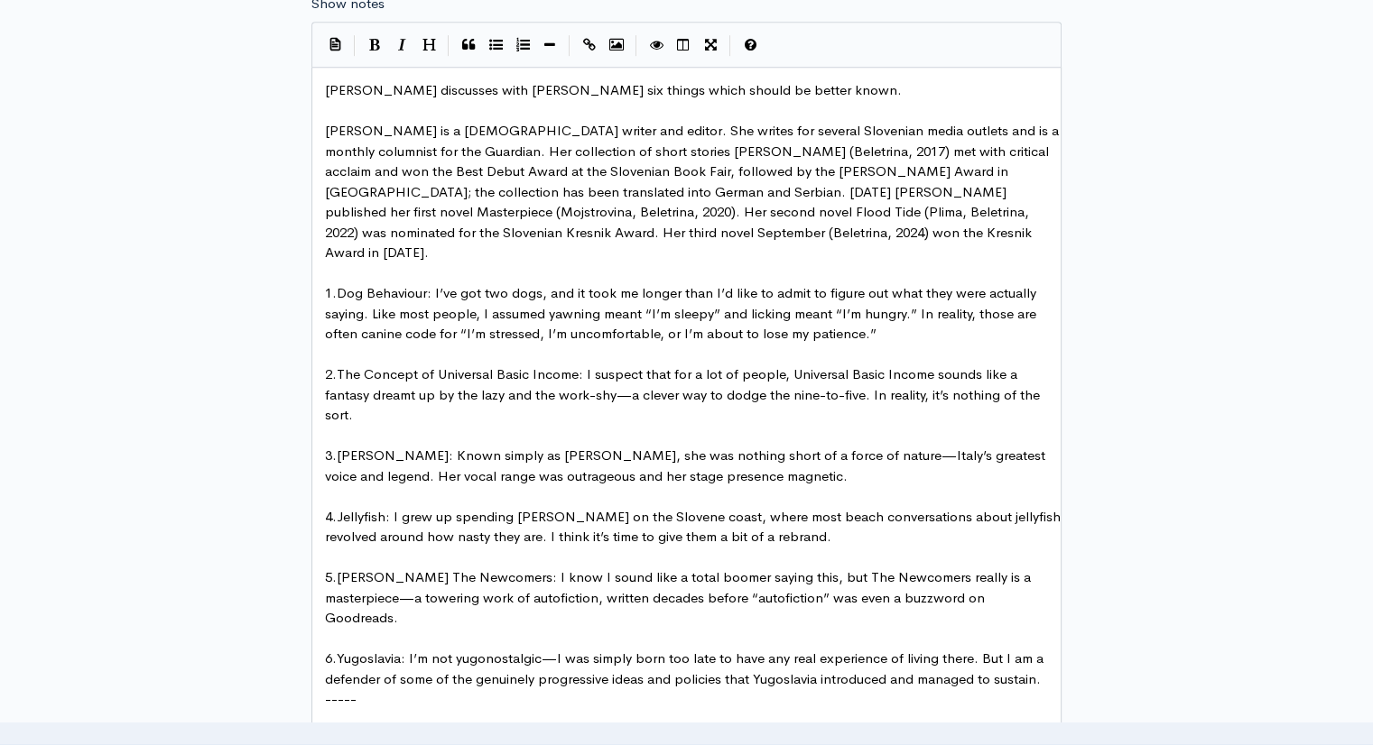
scroll to position [982, 0]
type textarea "Her"
drag, startPoint x: 430, startPoint y: 151, endPoint x: 452, endPoint y: 156, distance: 23.2
type textarea "."
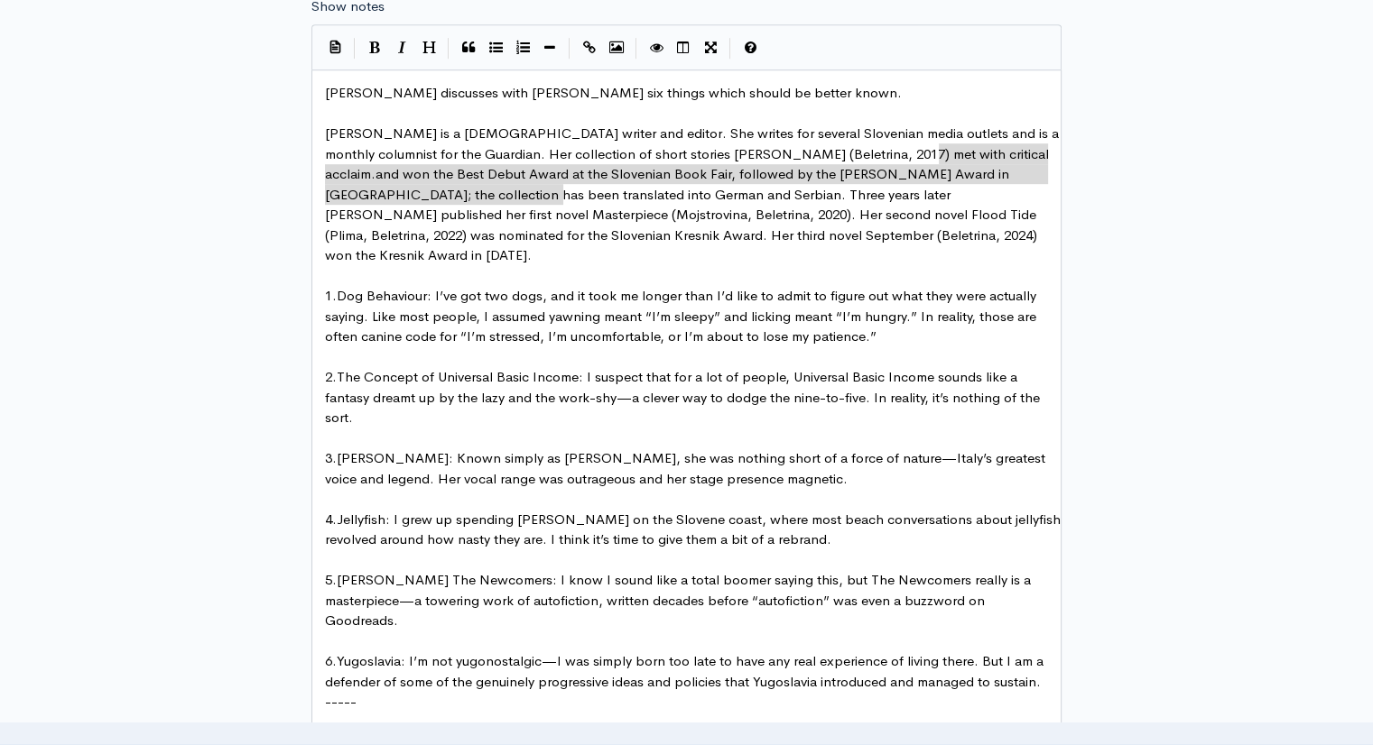
type textarea "and won the Best Debut Award at the Slovenian Book Fair, followed by the [PERSO…"
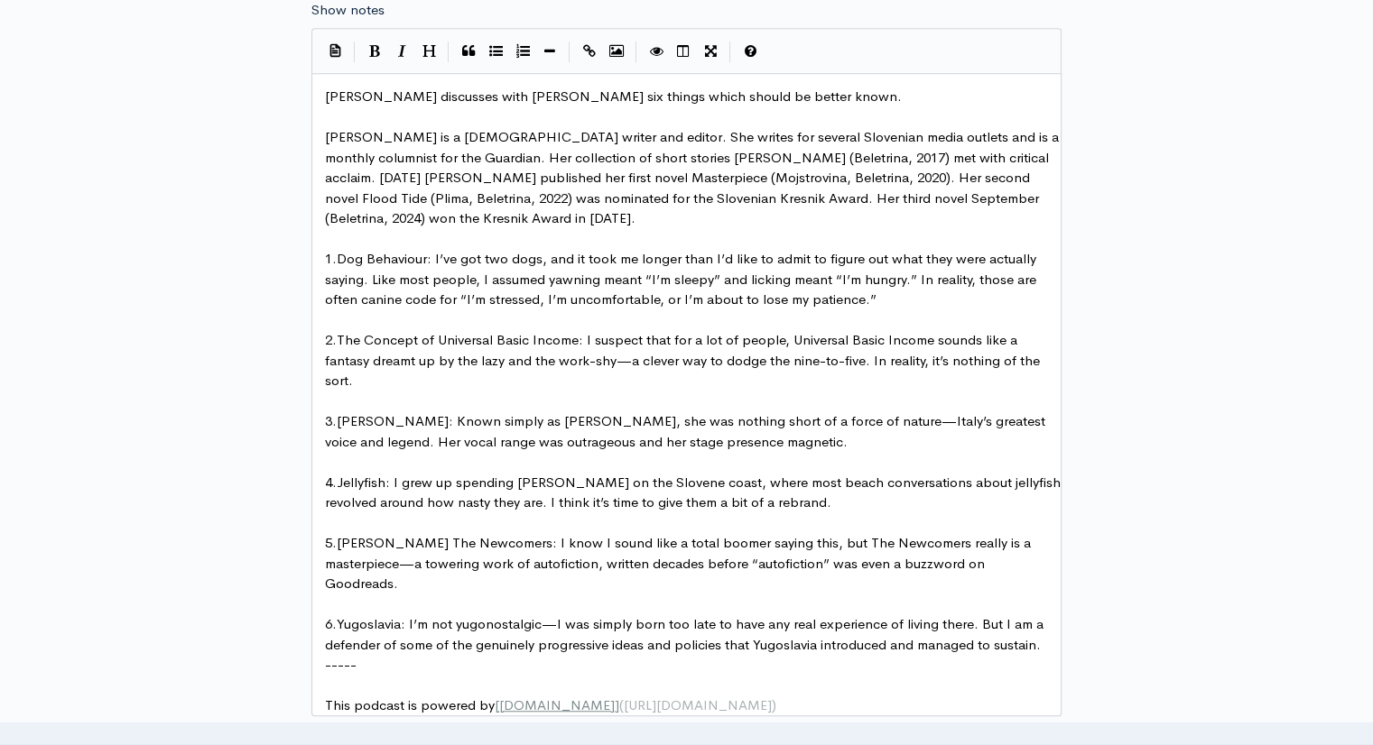
scroll to position [974, 0]
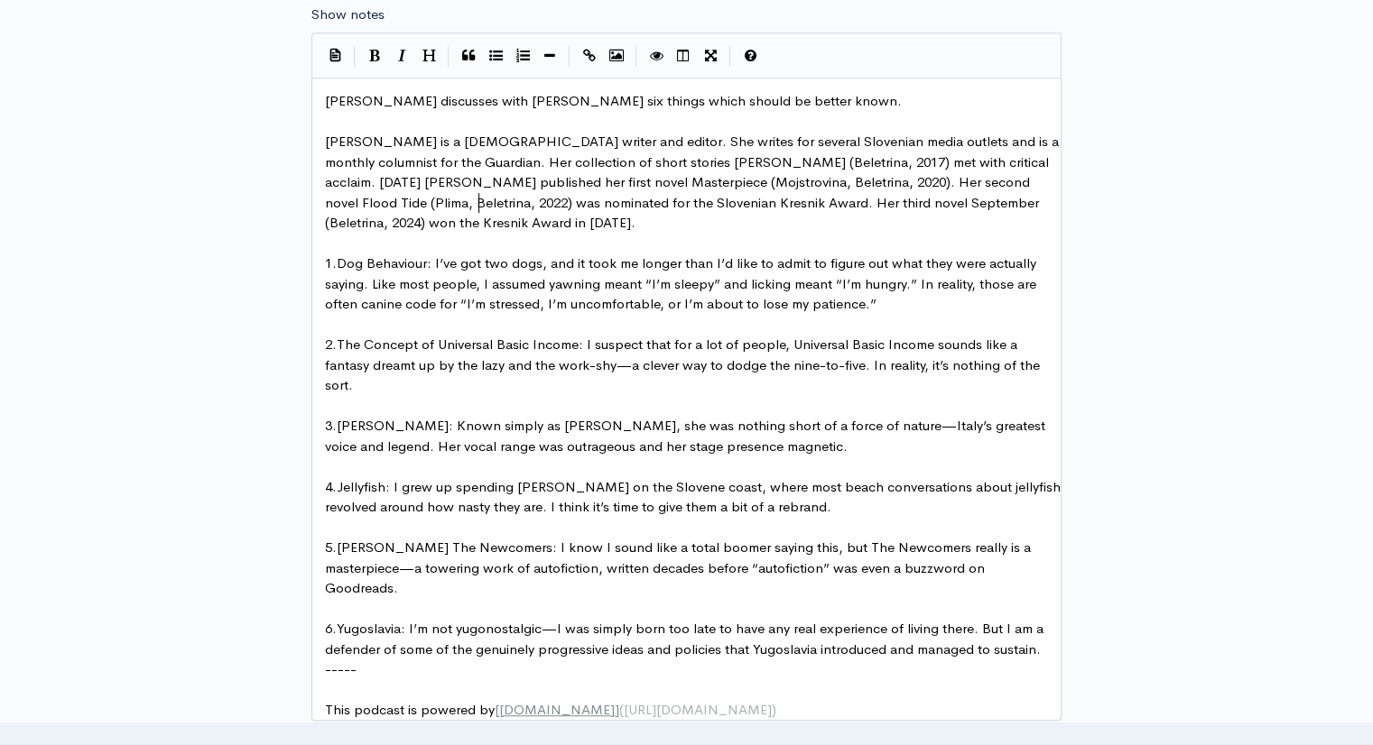
click at [474, 203] on span "[PERSON_NAME] is a [DEMOGRAPHIC_DATA] writer and editor. She writes for several…" at bounding box center [693, 182] width 737 height 98
click at [450, 116] on pre "​" at bounding box center [693, 122] width 744 height 21
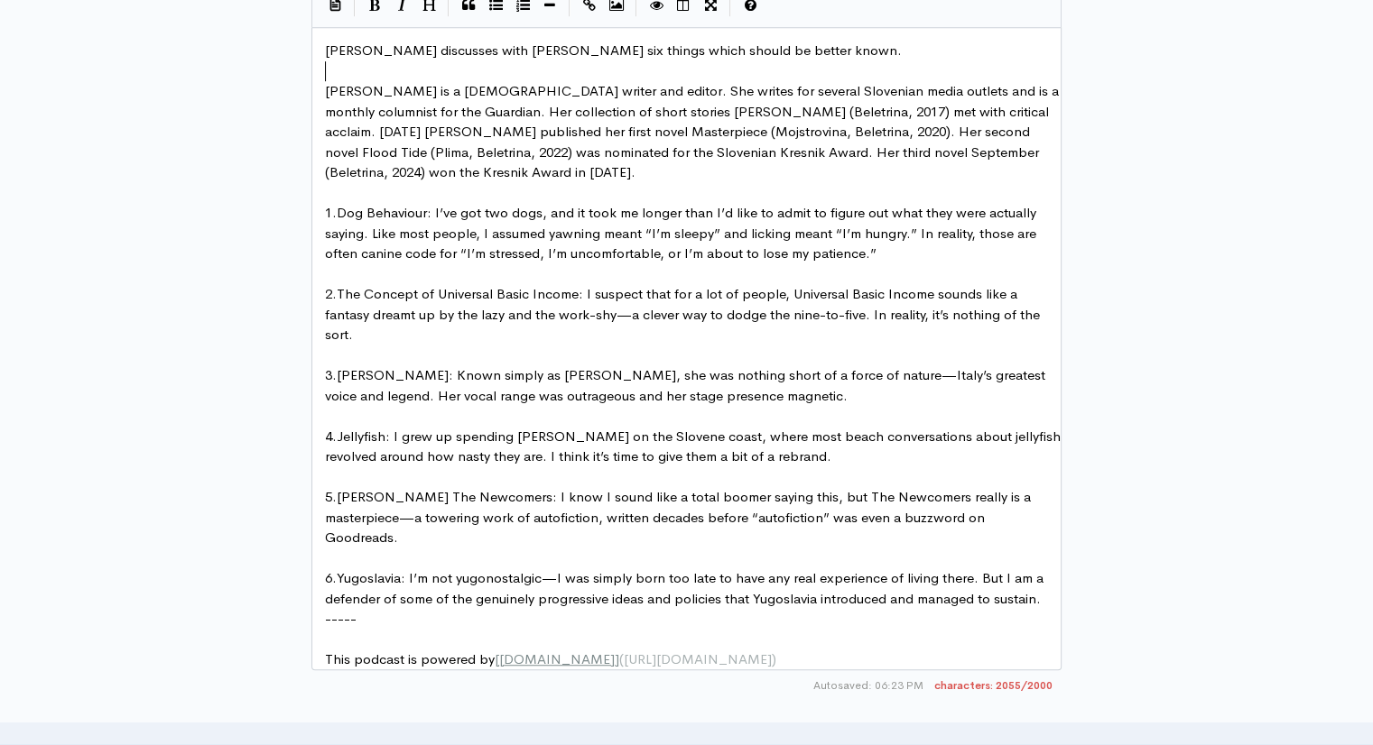
scroll to position [1019, 0]
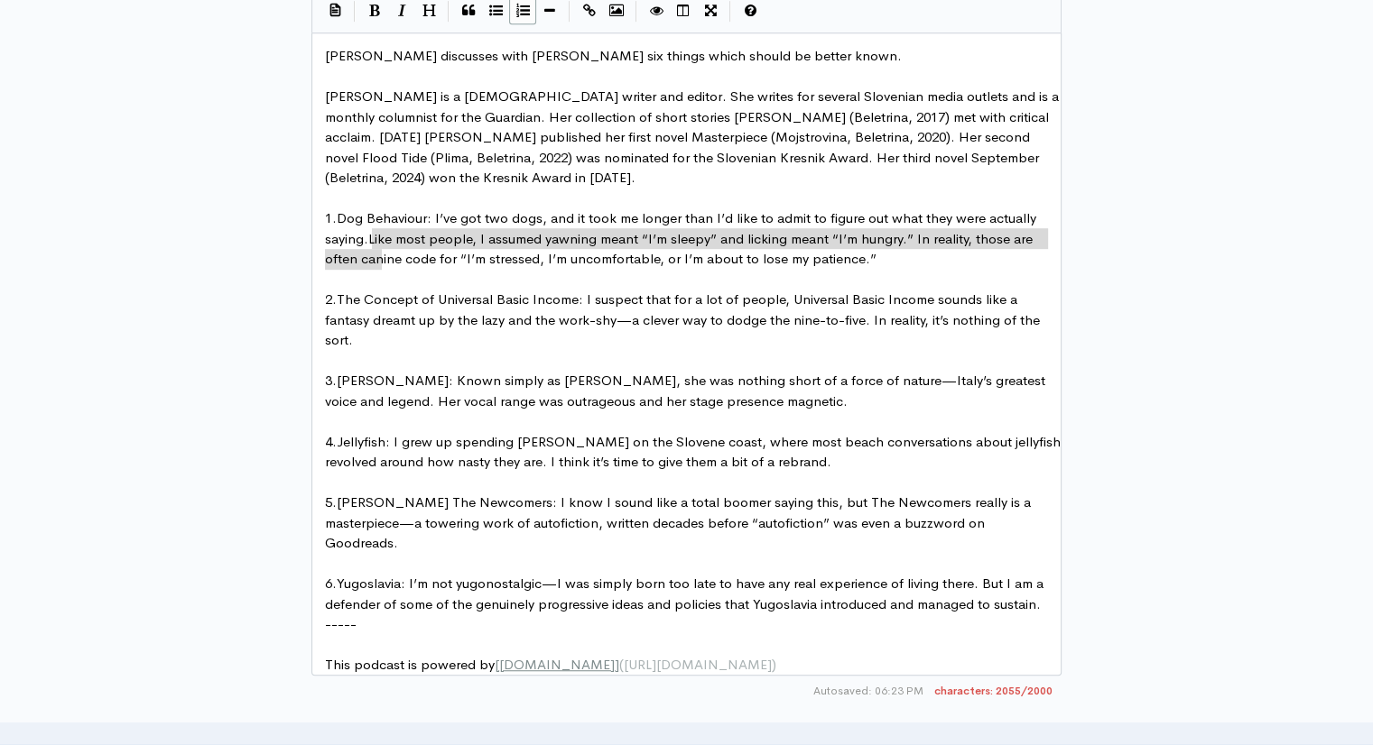
type textarea "Like most people, I assumed yawning meant “I’m sleepy” and licking meant “I’m h…"
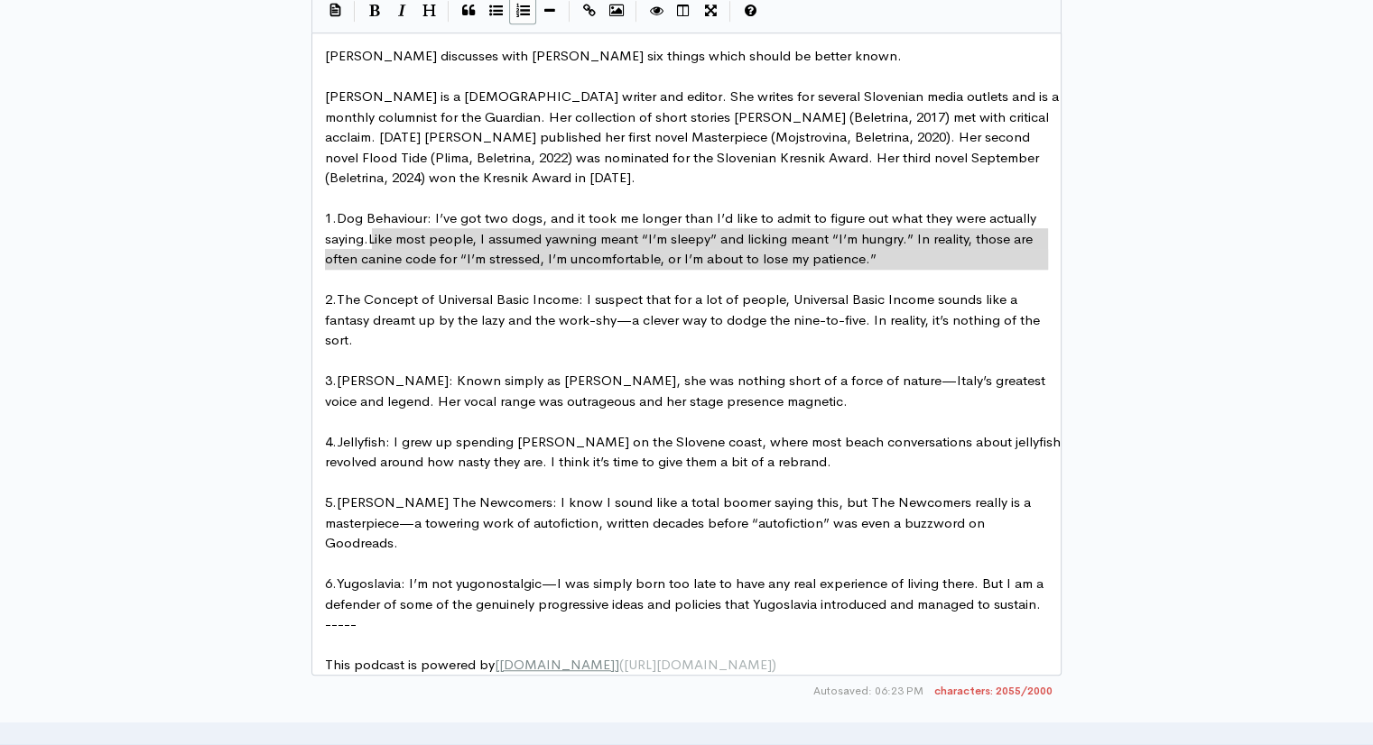
drag, startPoint x: 370, startPoint y: 234, endPoint x: 379, endPoint y: 268, distance: 35.5
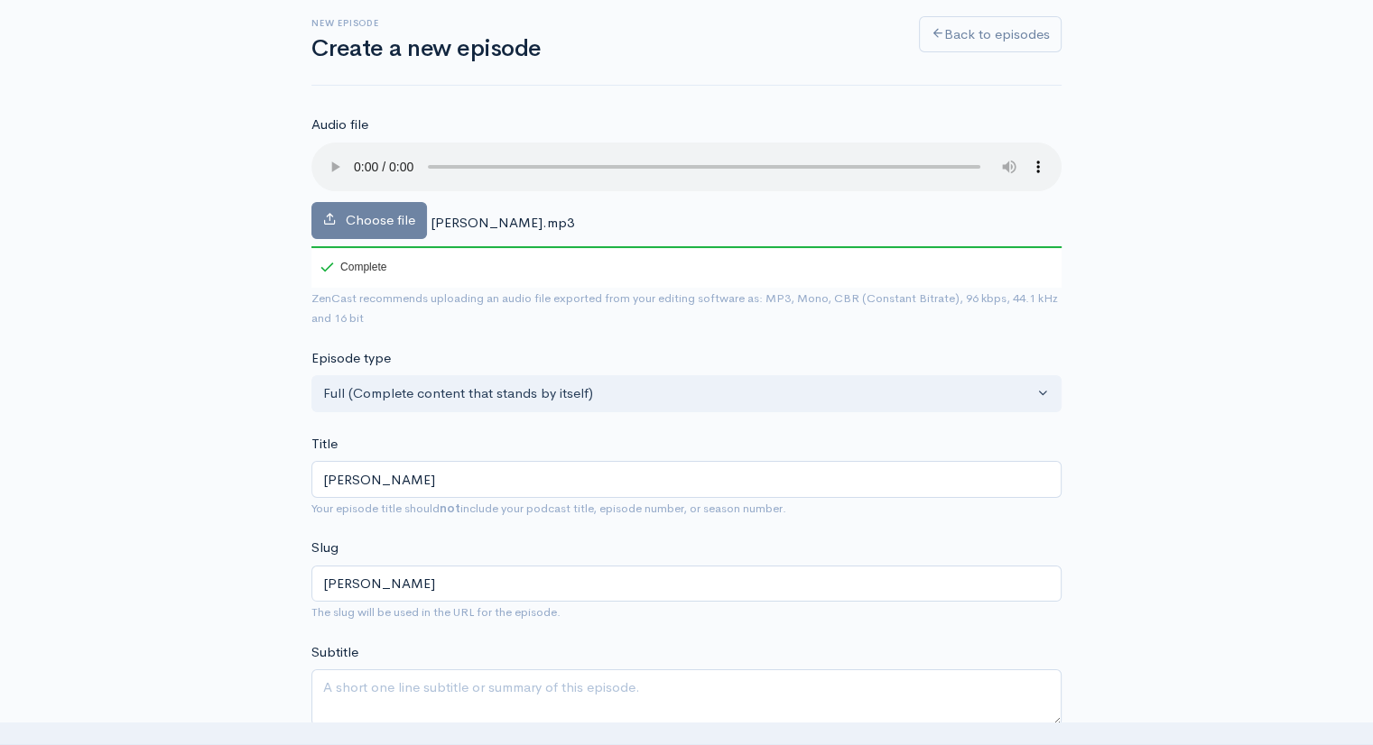
scroll to position [103, 0]
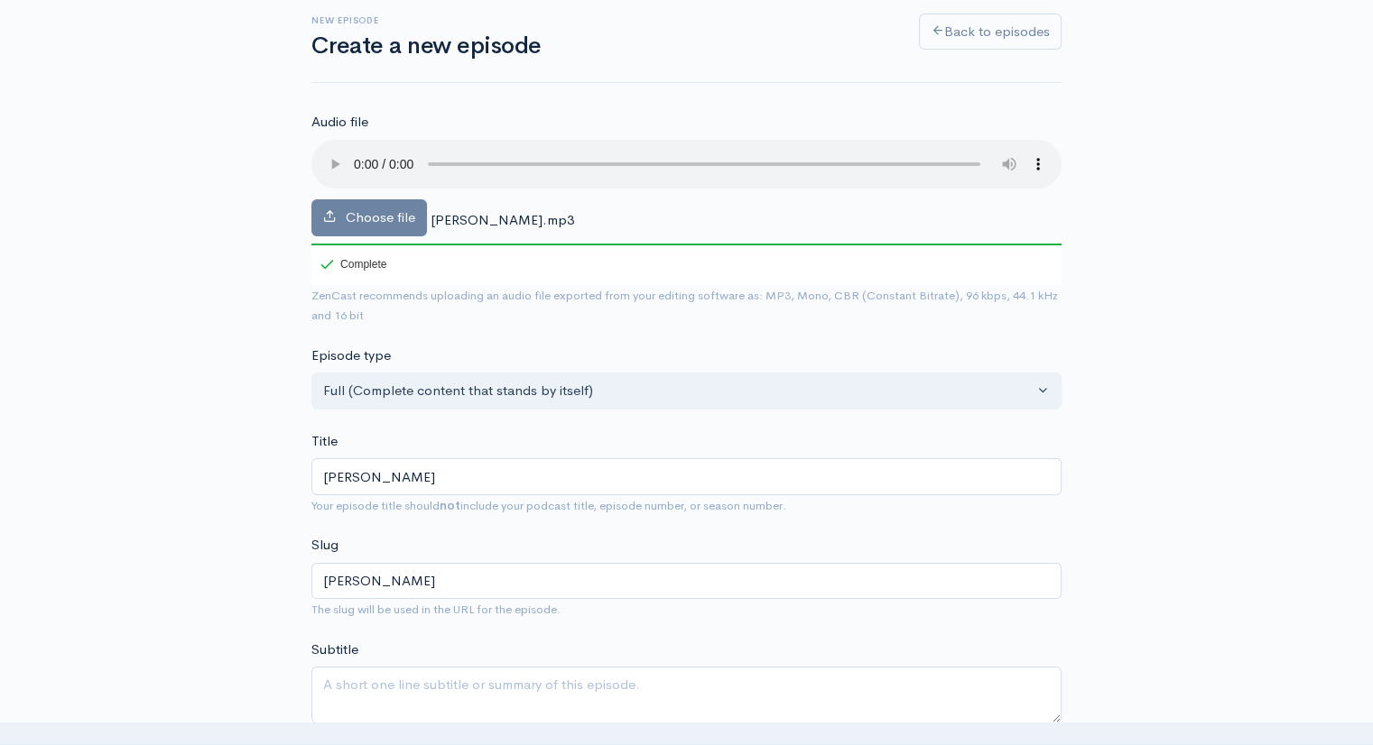
type textarea "2"
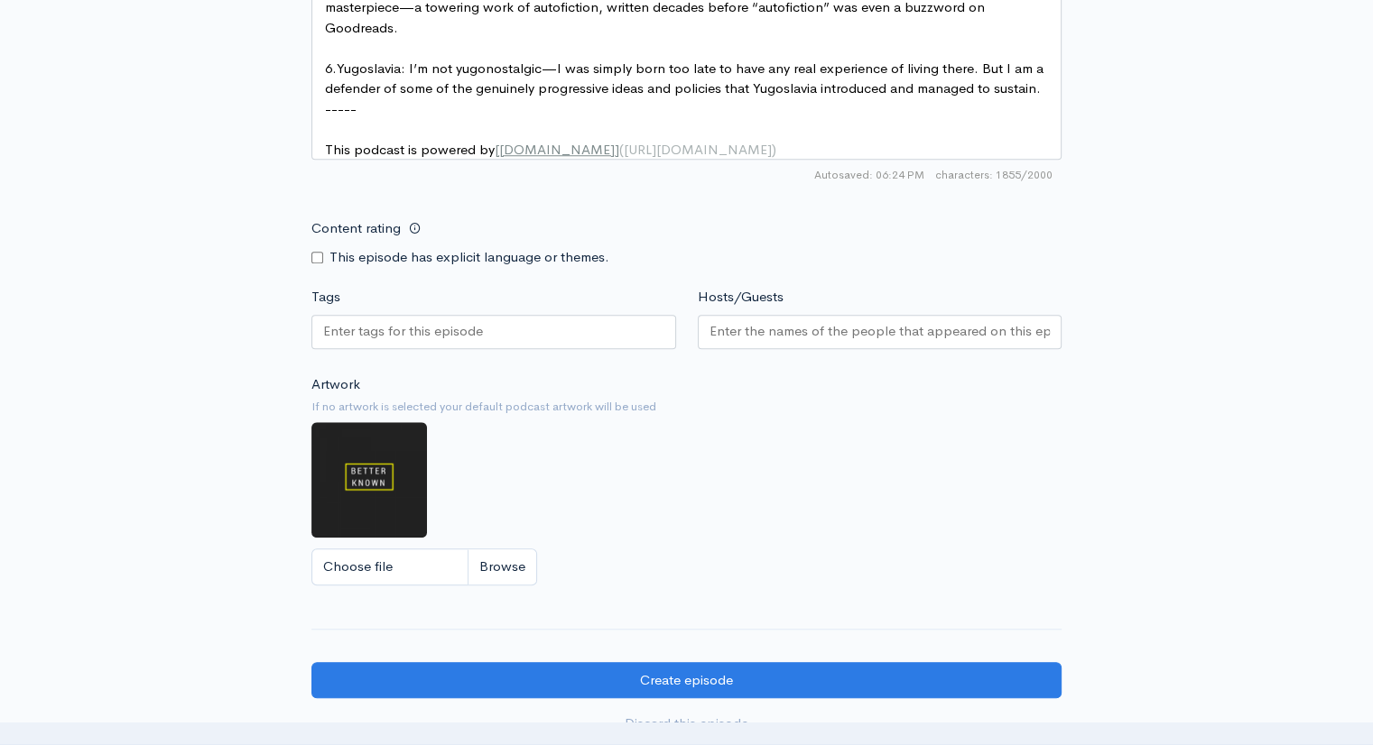
scroll to position [1527, 0]
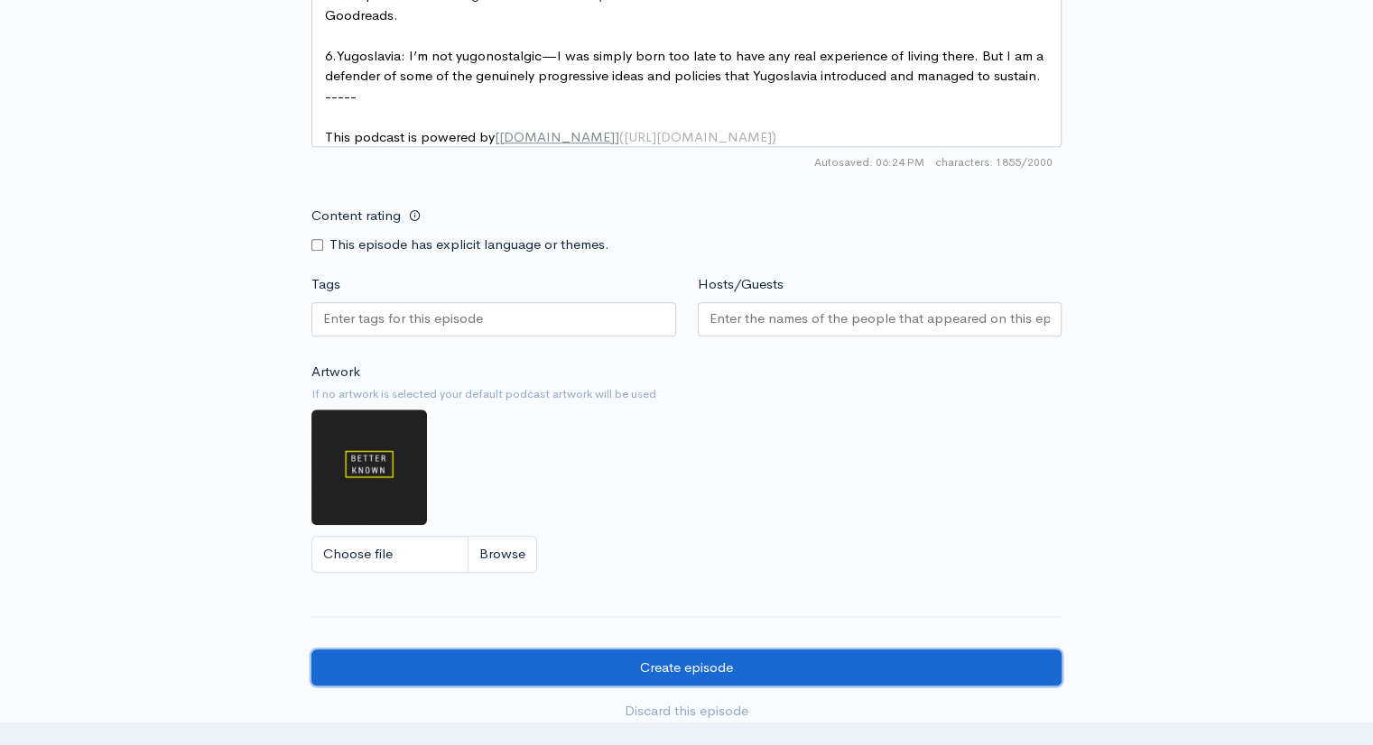
click at [801, 687] on input "Create episode" at bounding box center [686, 668] width 750 height 37
